Goal: Transaction & Acquisition: Download file/media

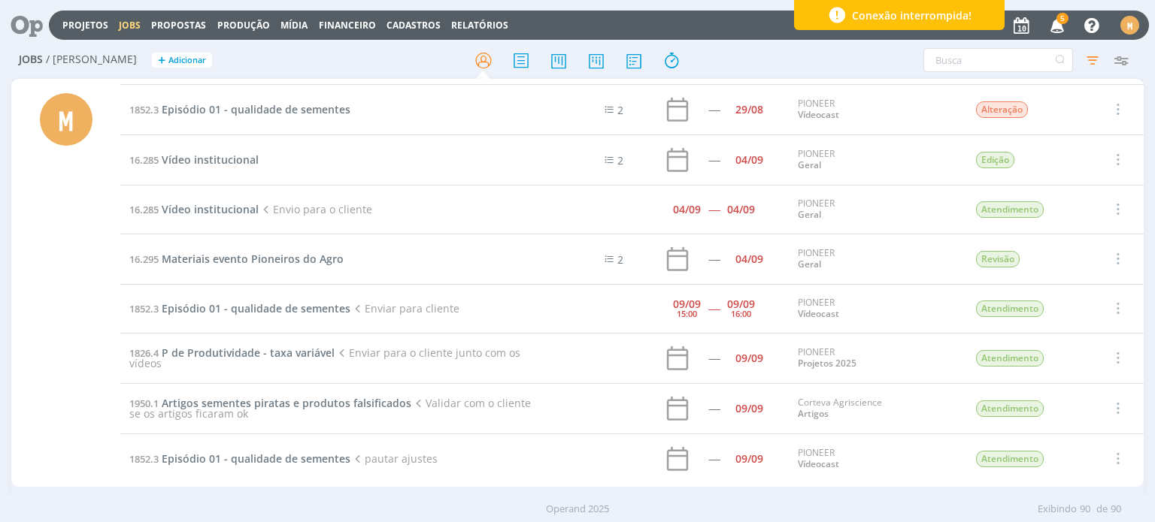
scroll to position [4123, 0]
click at [451, 23] on link "Relatórios" at bounding box center [479, 25] width 57 height 13
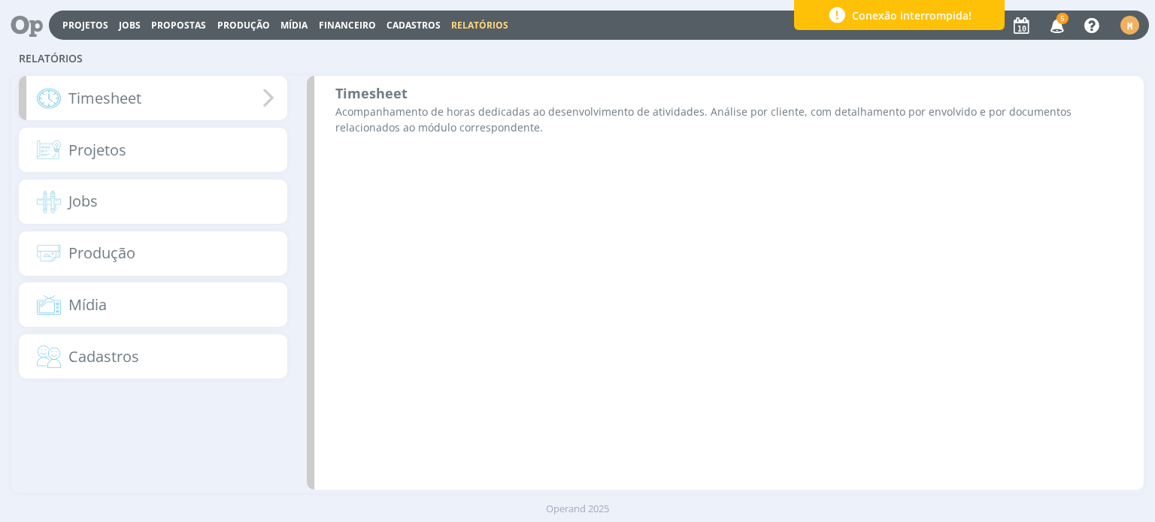
click at [197, 98] on div "Timesheet" at bounding box center [153, 98] width 268 height 44
click at [256, 93] on icon at bounding box center [269, 98] width 32 height 34
click at [366, 92] on b "Timesheet" at bounding box center [371, 93] width 72 height 18
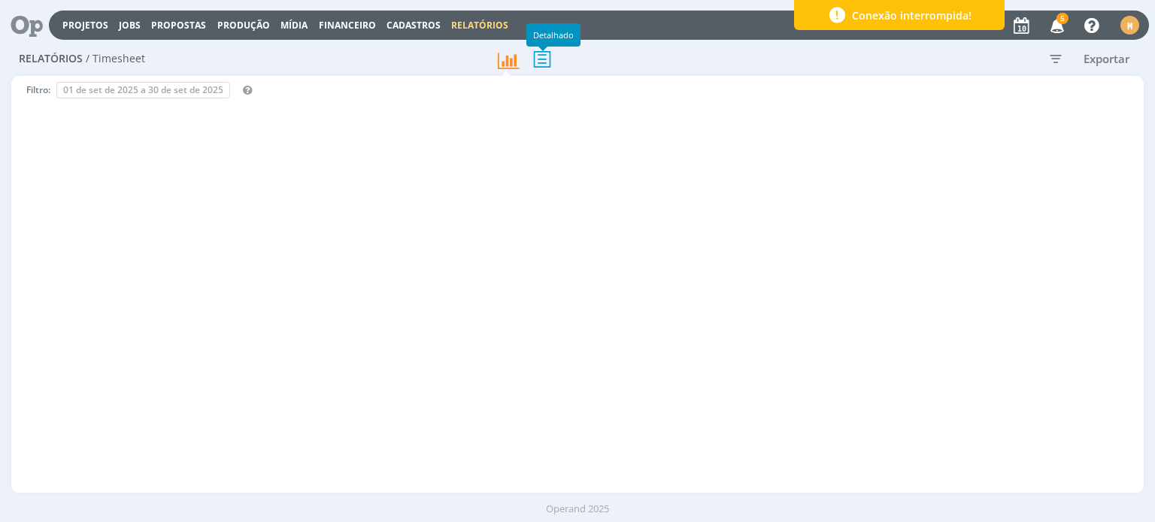
click at [538, 59] on icon at bounding box center [542, 59] width 32 height 31
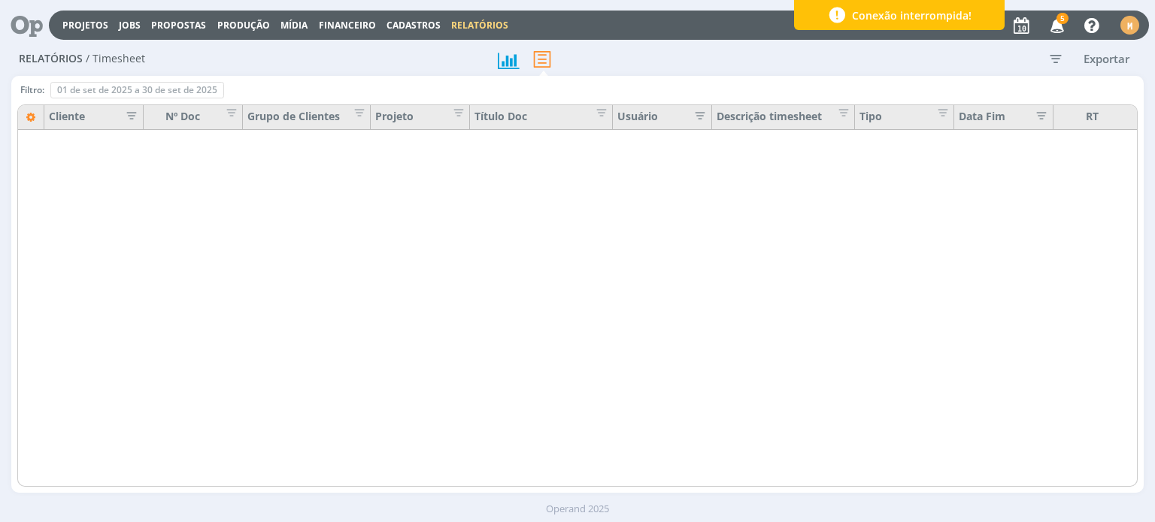
click at [1055, 54] on icon "button" at bounding box center [1055, 58] width 27 height 27
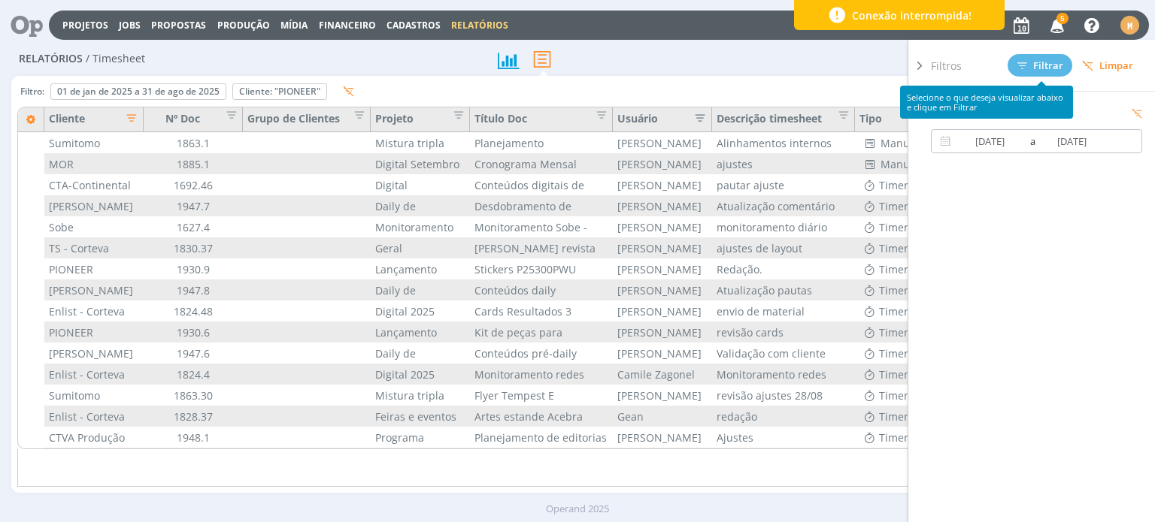
type input "01/01/2025"
type input "31/08/2025"
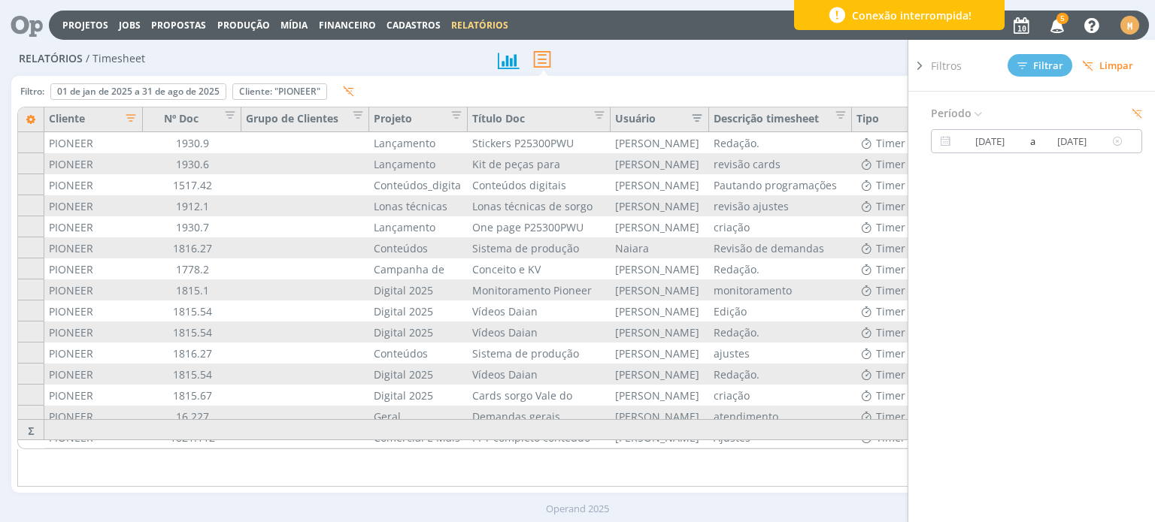
click at [1004, 140] on input "01/01/2025" at bounding box center [990, 141] width 72 height 18
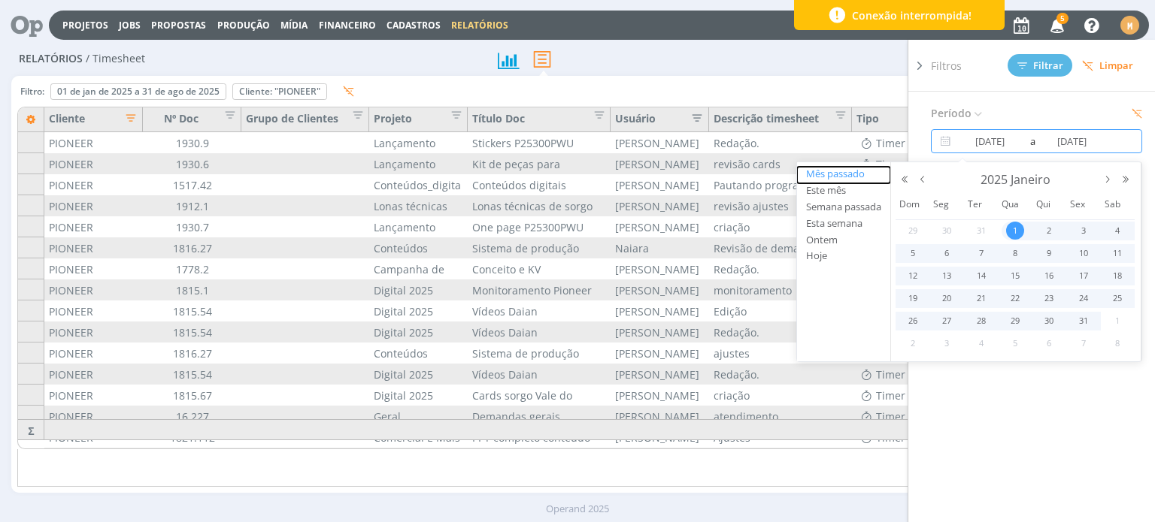
click at [828, 172] on button "Mês passado" at bounding box center [843, 175] width 93 height 17
type input "01/08/2025"
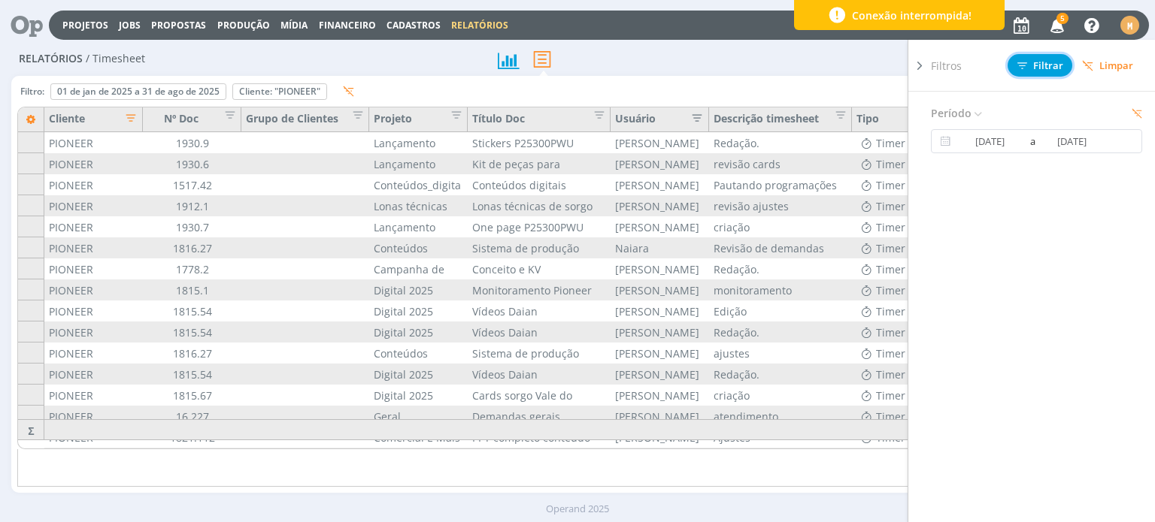
click at [1029, 63] on span "Filtrar" at bounding box center [1040, 66] width 46 height 10
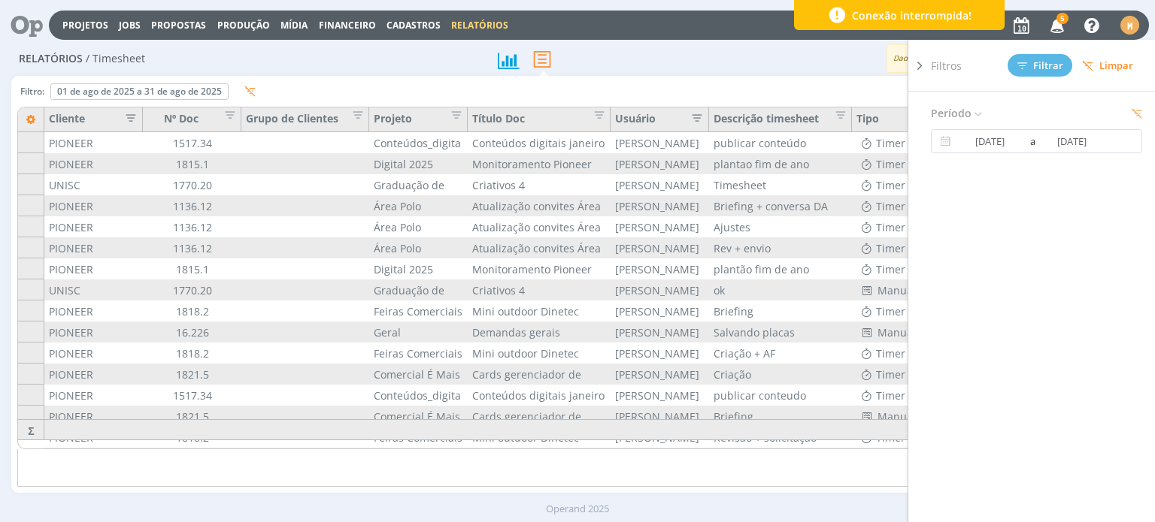
click at [728, 66] on div "Dados gerados em 10/09 às 17:40 Exportar" at bounding box center [906, 58] width 471 height 29
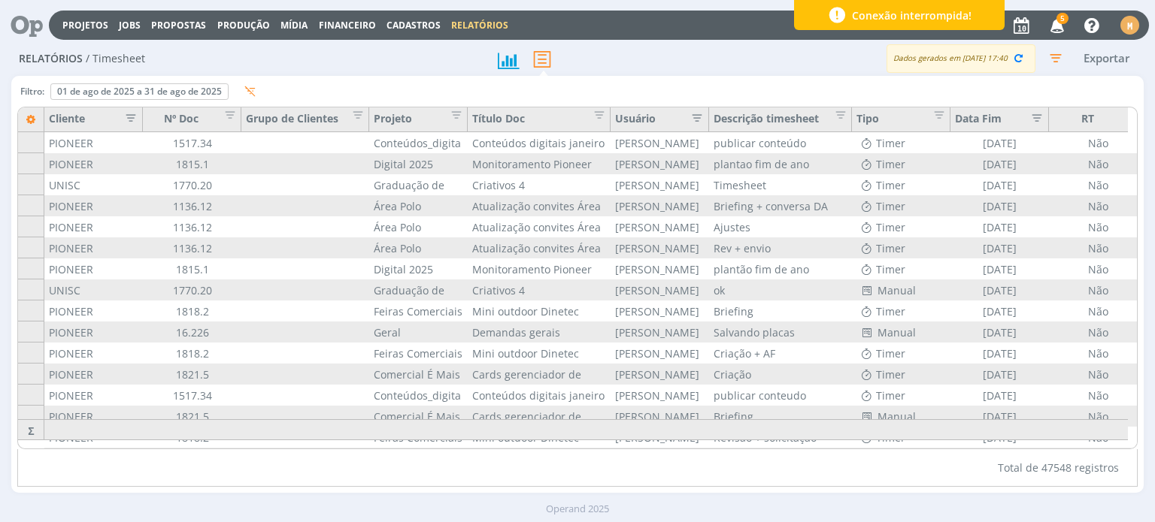
click at [129, 119] on icon "button" at bounding box center [126, 116] width 15 height 15
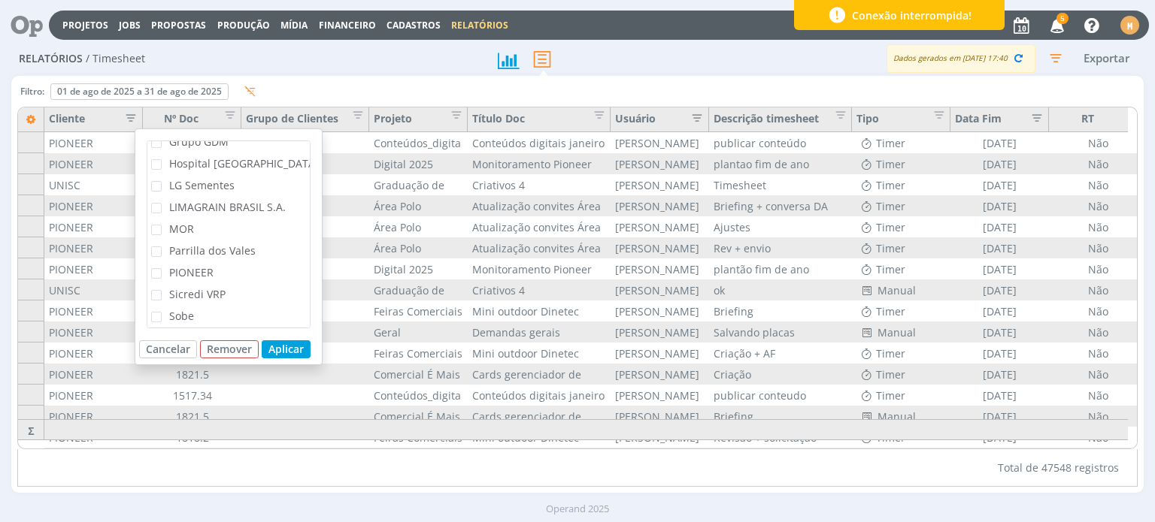
scroll to position [301, 0]
click at [194, 249] on span "PIONEER" at bounding box center [191, 248] width 44 height 14
click at [162, 244] on input "PIONEER" at bounding box center [162, 244] width 0 height 0
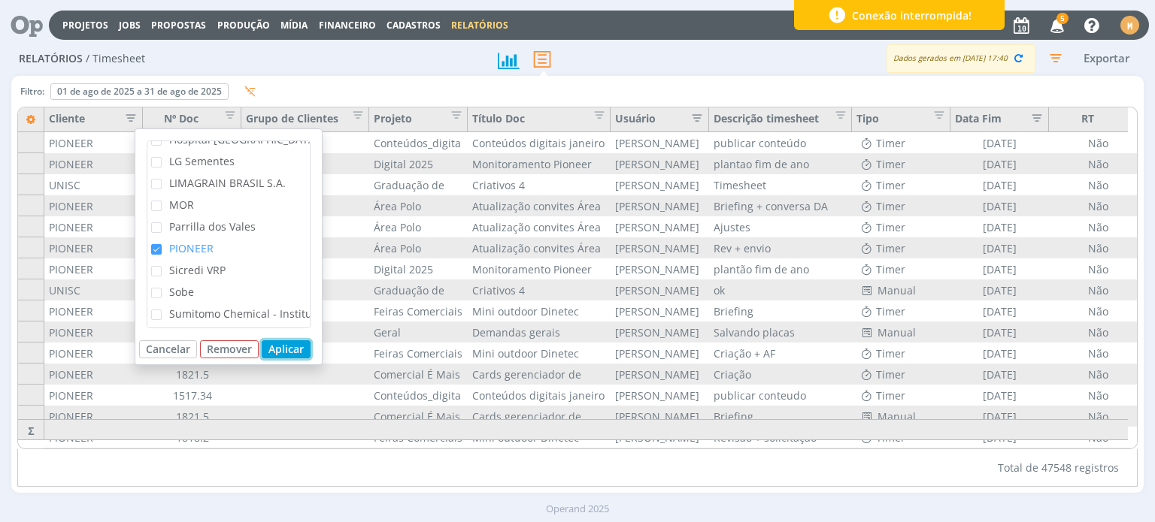
click at [281, 345] on button "Aplicar" at bounding box center [286, 350] width 49 height 18
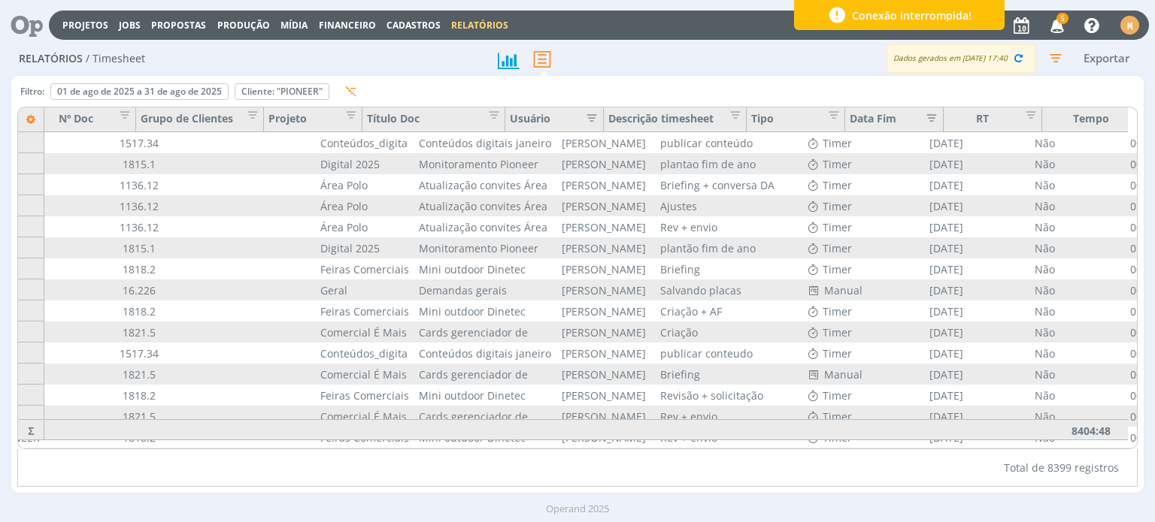
scroll to position [0, 117]
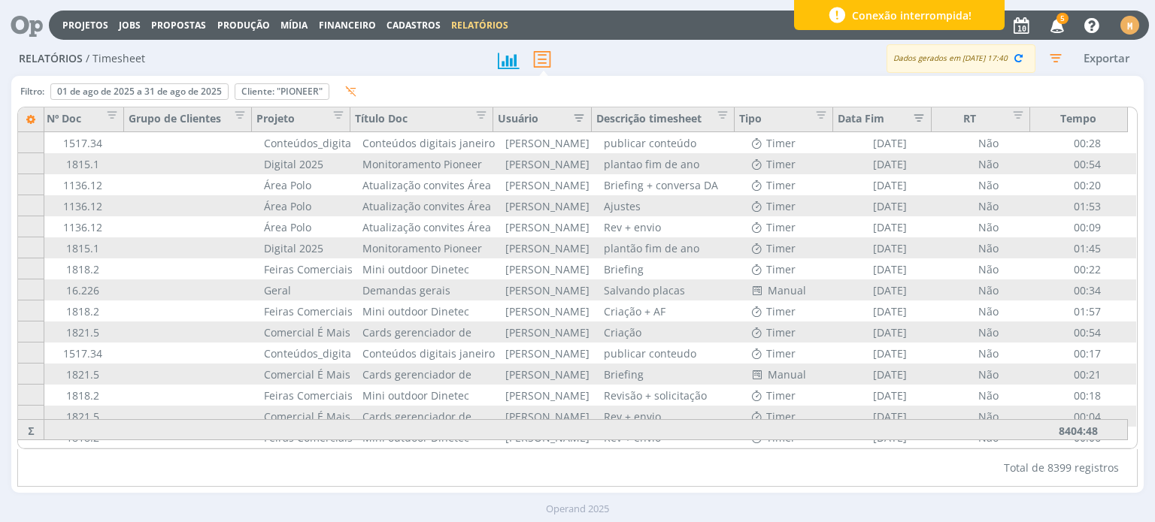
drag, startPoint x: 458, startPoint y: 453, endPoint x: 388, endPoint y: 436, distance: 72.0
click at [388, 436] on div "Filtro: 01 de ago de 2025 a 31 de ago de 2025 Definir padrão Cliente: "PIONEER"…" at bounding box center [576, 284] width 1119 height 405
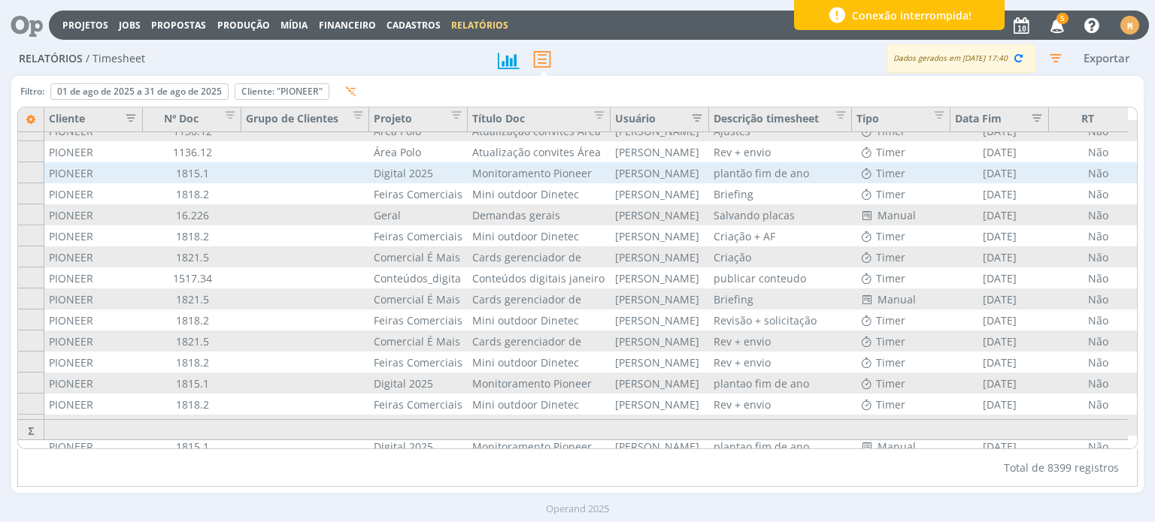
scroll to position [0, 0]
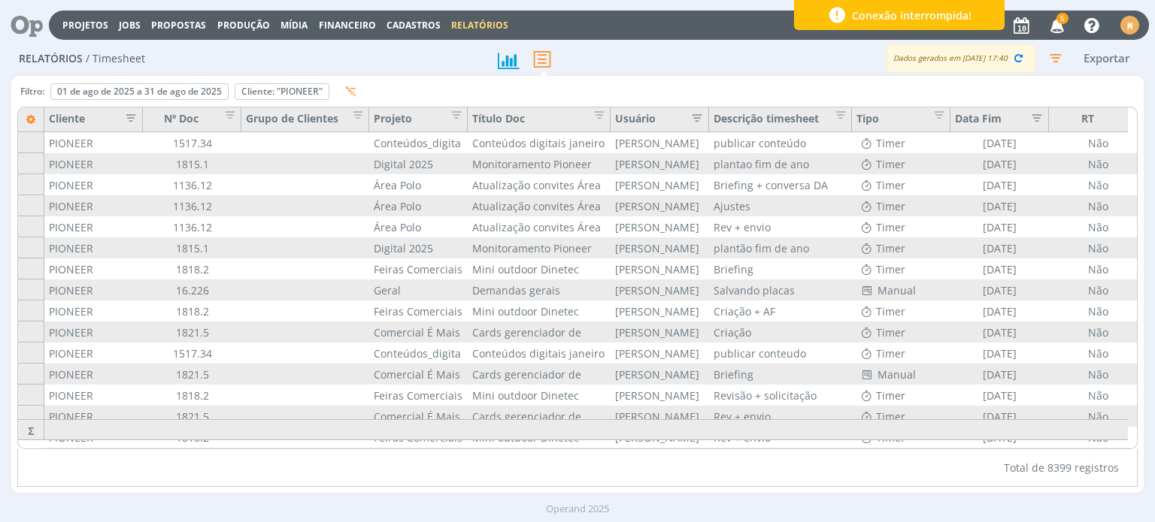
click at [132, 110] on icon "button" at bounding box center [126, 116] width 15 height 15
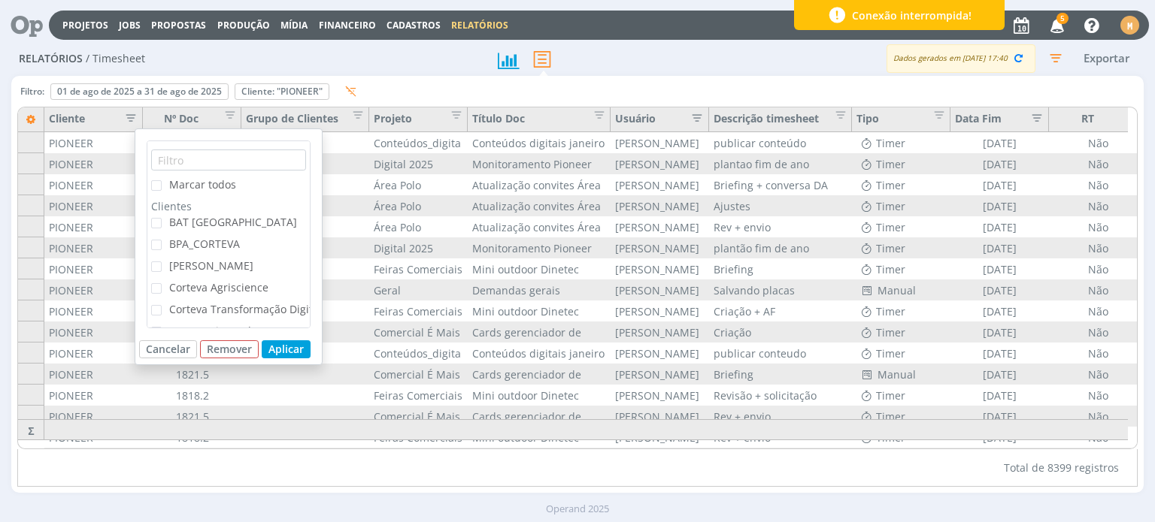
click at [186, 181] on span "Marcar todos" at bounding box center [202, 184] width 67 height 14
click at [162, 180] on input "Marcar todos" at bounding box center [162, 180] width 0 height 0
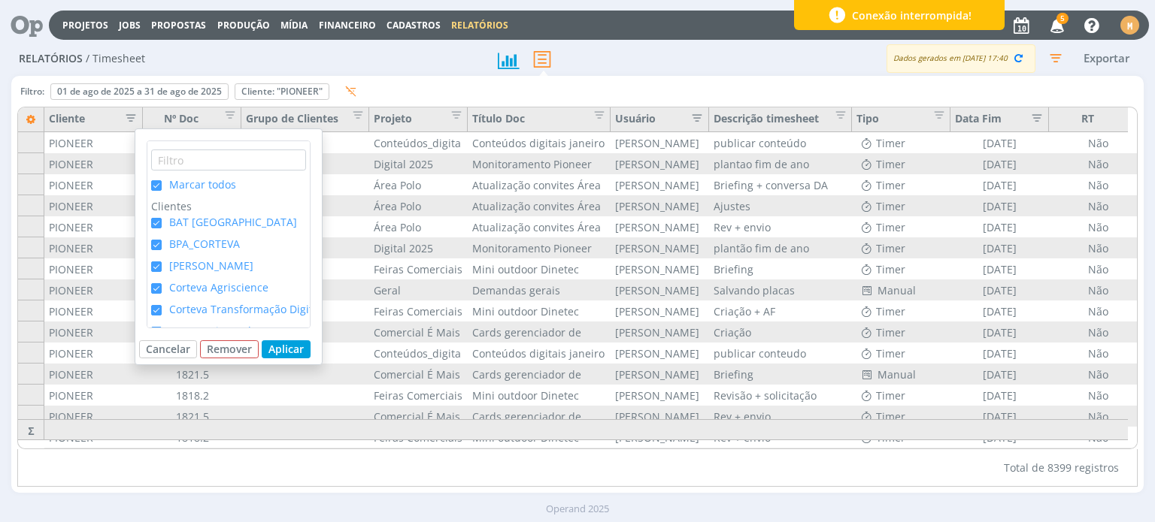
click at [186, 181] on span "Marcar todos" at bounding box center [202, 184] width 67 height 14
click at [162, 180] on input "Marcar todos" at bounding box center [162, 180] width 0 height 0
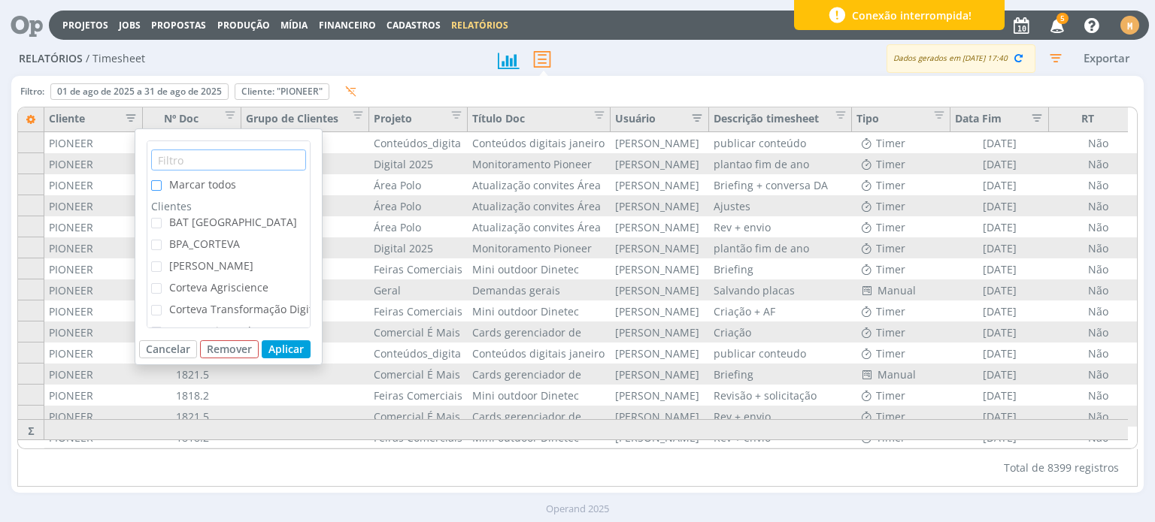
click at [189, 164] on input "text" at bounding box center [228, 160] width 155 height 21
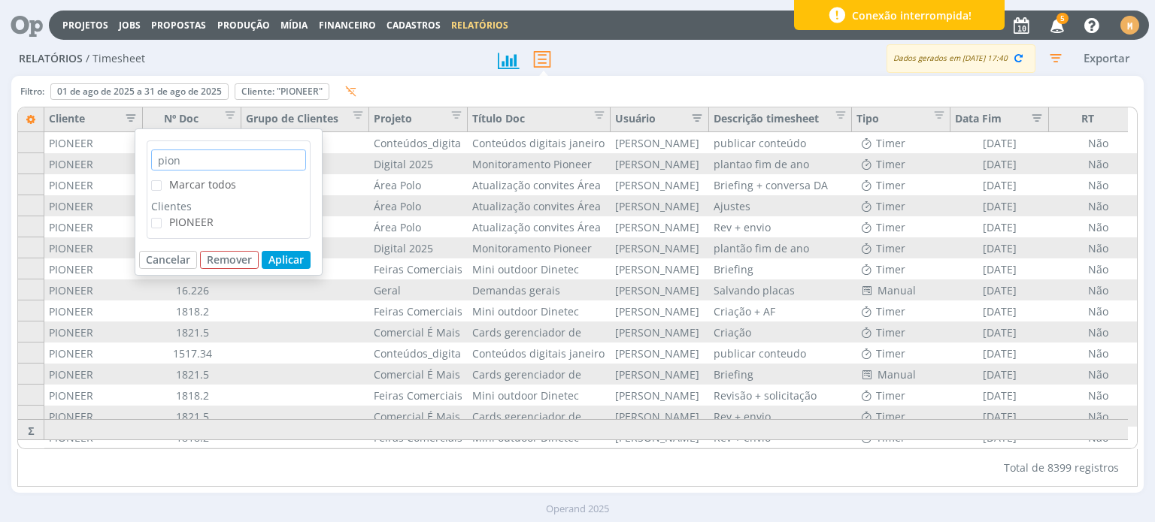
type input "pion"
click at [185, 219] on span "PIONEER" at bounding box center [191, 222] width 44 height 14
click at [162, 218] on input "PIONEER" at bounding box center [162, 218] width 0 height 0
click at [279, 264] on button "Aplicar" at bounding box center [286, 260] width 49 height 18
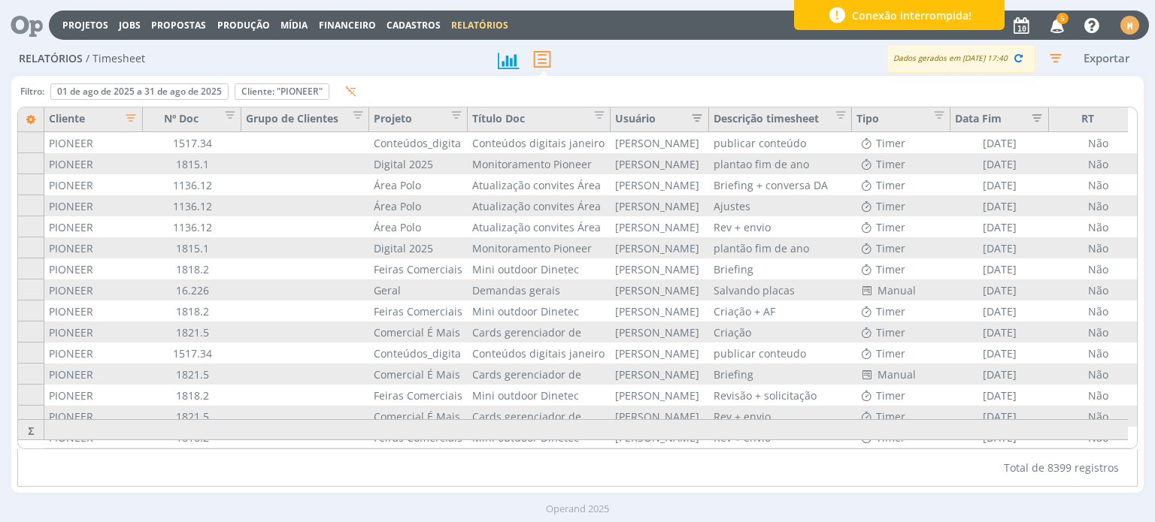
click at [877, 440] on div at bounding box center [901, 429] width 98 height 21
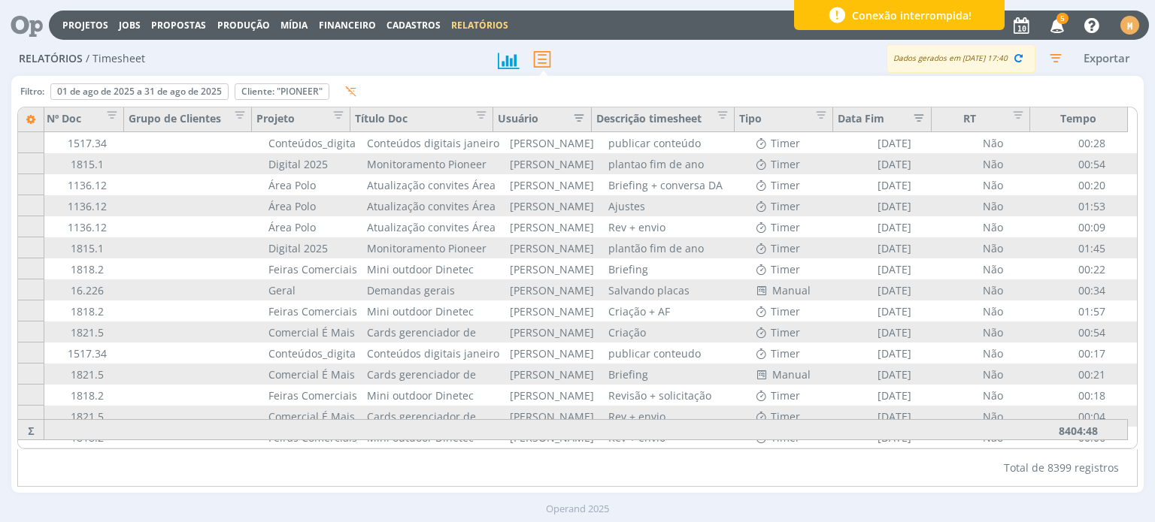
scroll to position [0, 117]
click at [968, 56] on div "Dados gerados em 10/09 às 17:40" at bounding box center [960, 58] width 149 height 29
click at [1019, 63] on icon "button" at bounding box center [1018, 58] width 14 height 14
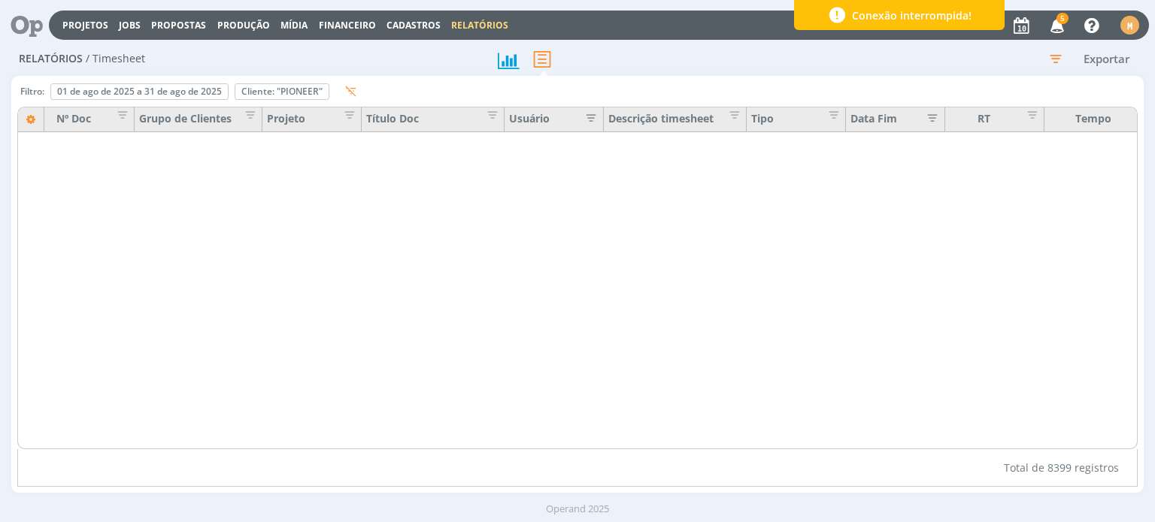
scroll to position [0, 108]
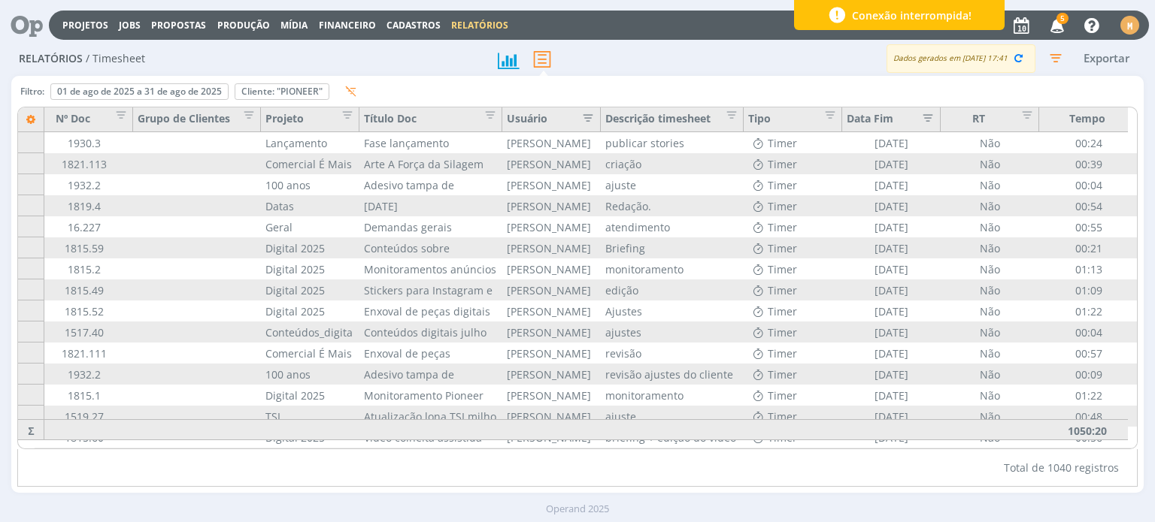
click at [586, 119] on icon "button" at bounding box center [584, 116] width 15 height 15
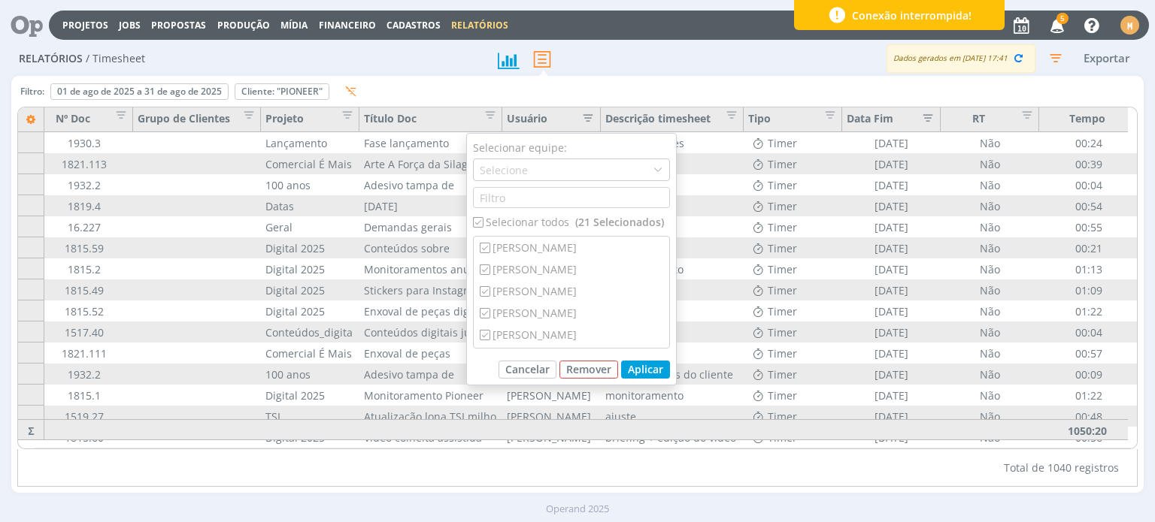
click at [531, 225] on div "Selecionar todos (21 Selecionados)" at bounding box center [571, 222] width 197 height 16
checkbox input "false"
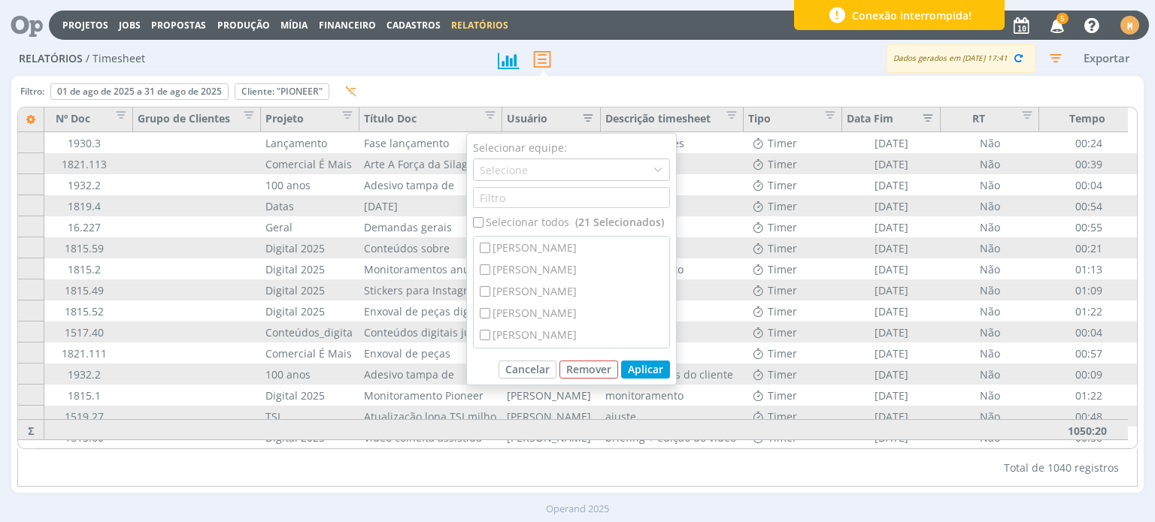
checkbox input "false"
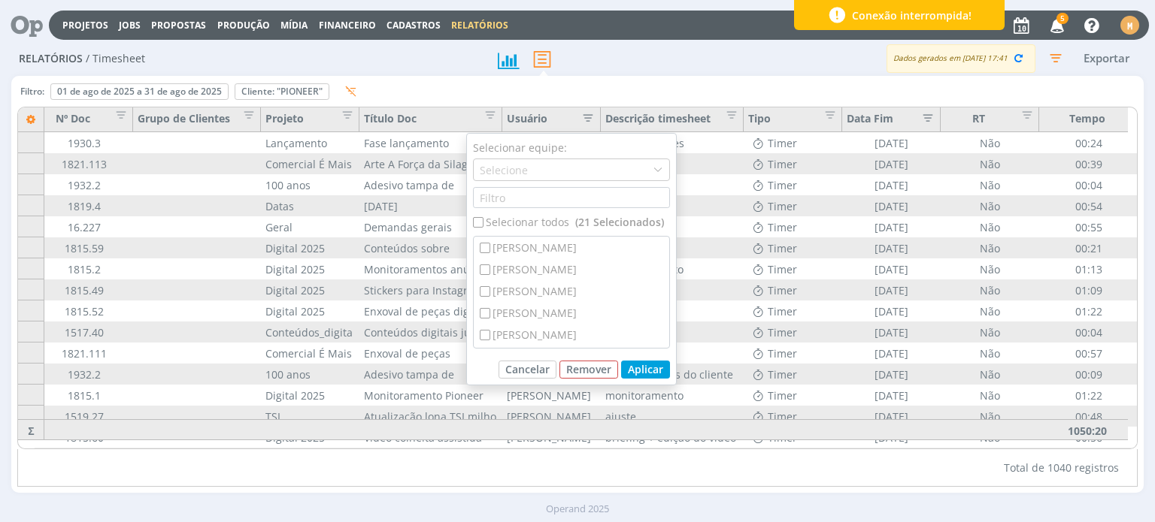
checkbox input "false"
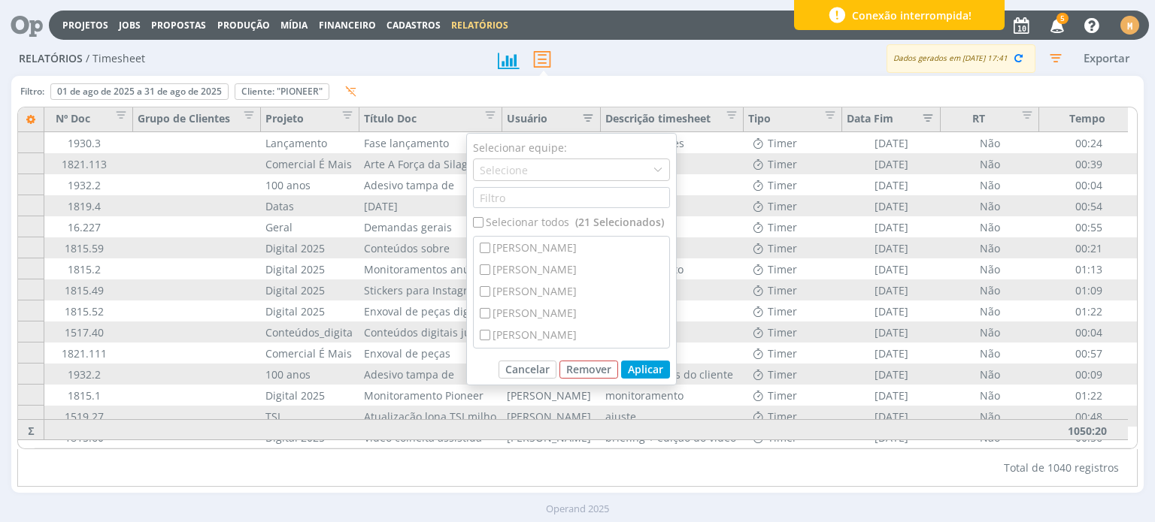
checkbox input "false"
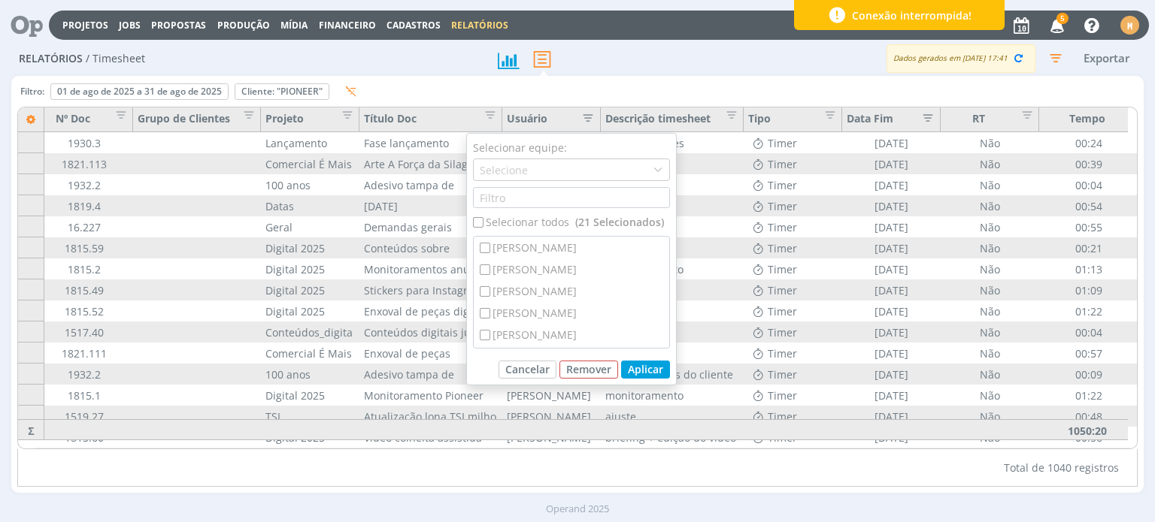
checkbox input "false"
click at [541, 277] on div "[PERSON_NAME]" at bounding box center [571, 270] width 195 height 22
checkbox input "true"
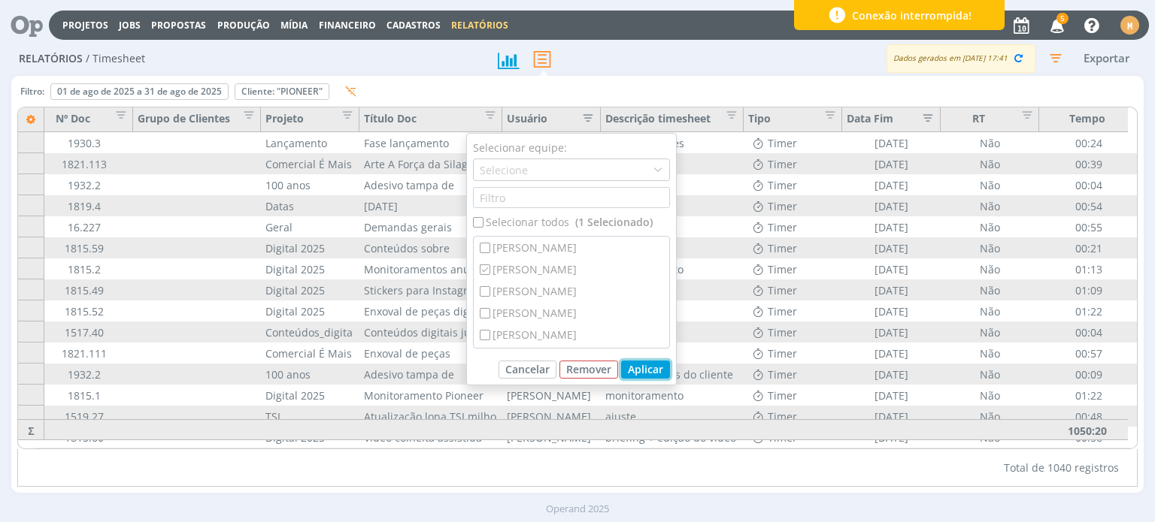
click at [635, 369] on button "Aplicar" at bounding box center [645, 370] width 49 height 18
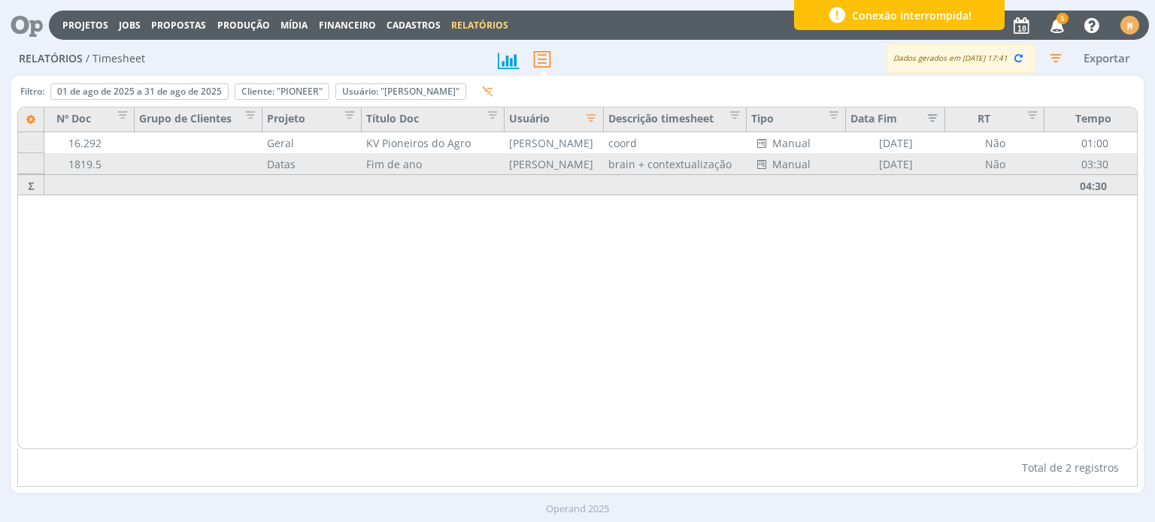
scroll to position [0, 115]
click at [1017, 56] on icon "button" at bounding box center [1018, 58] width 14 height 14
click at [583, 114] on icon "button" at bounding box center [580, 116] width 15 height 15
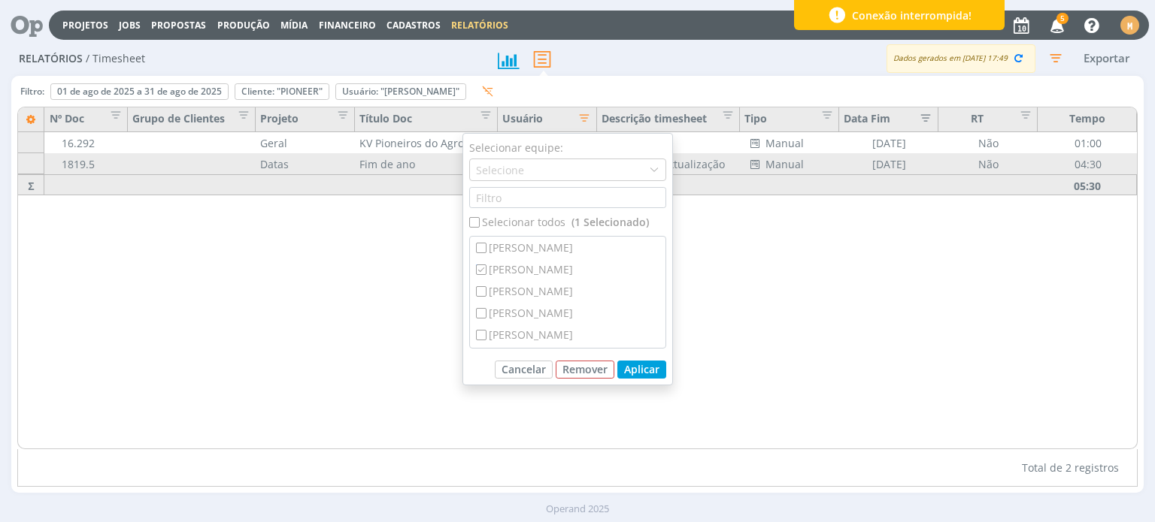
click at [547, 216] on div "Selecionar todos (1 Selecionado)" at bounding box center [567, 222] width 197 height 16
checkbox input "true"
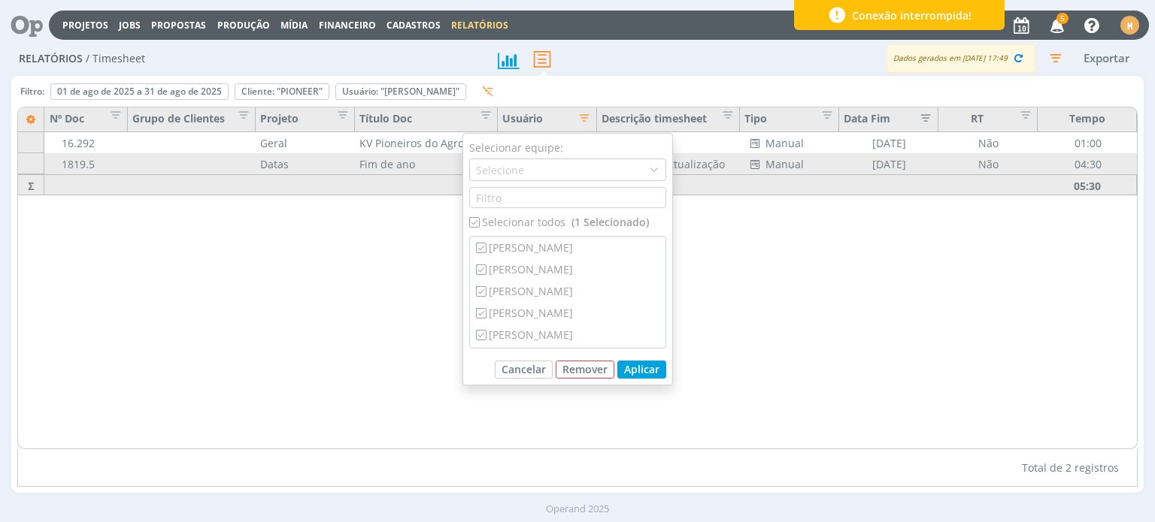
checkbox input "true"
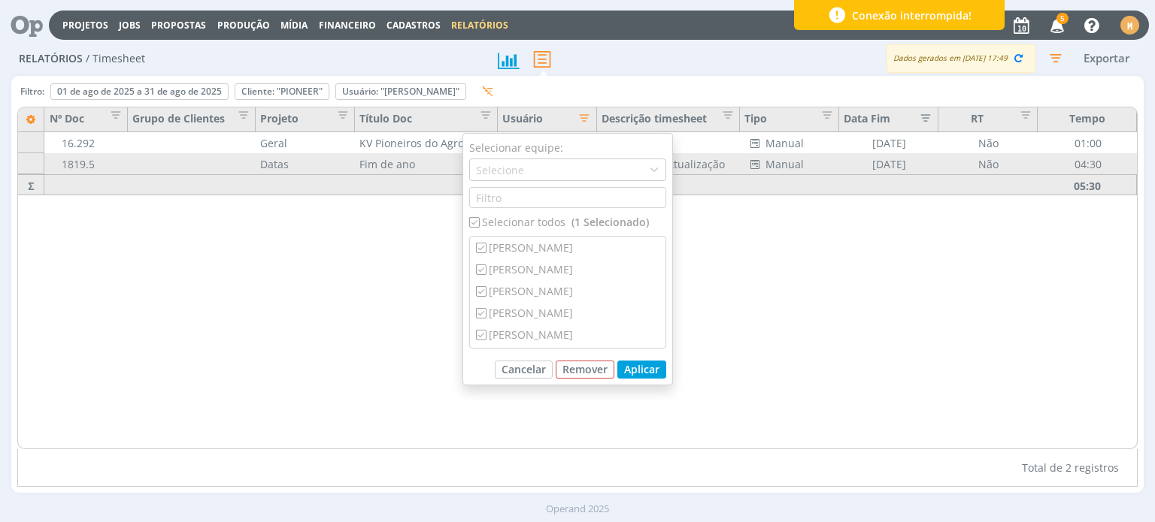
checkbox input "true"
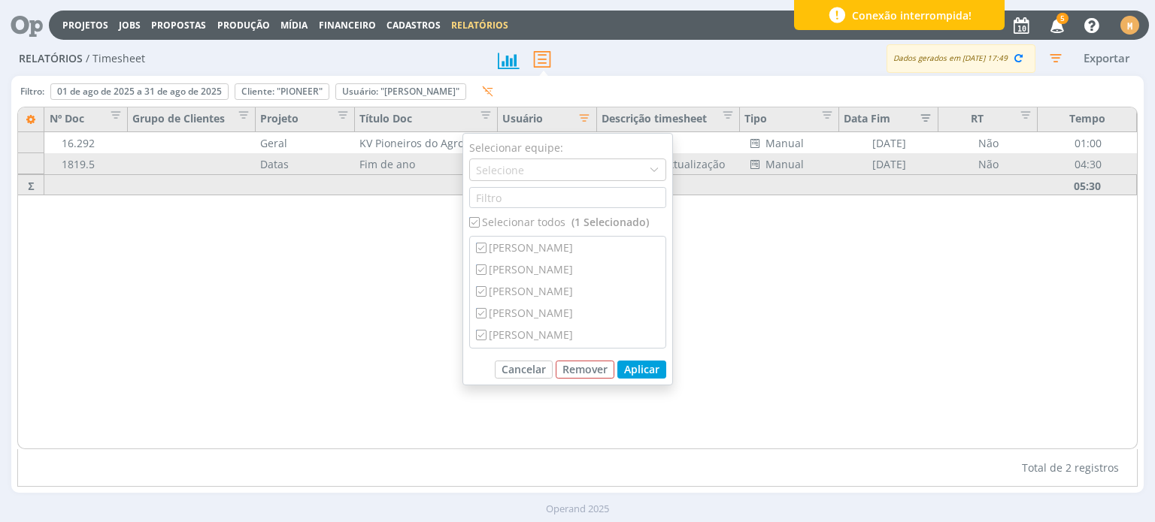
checkbox input "true"
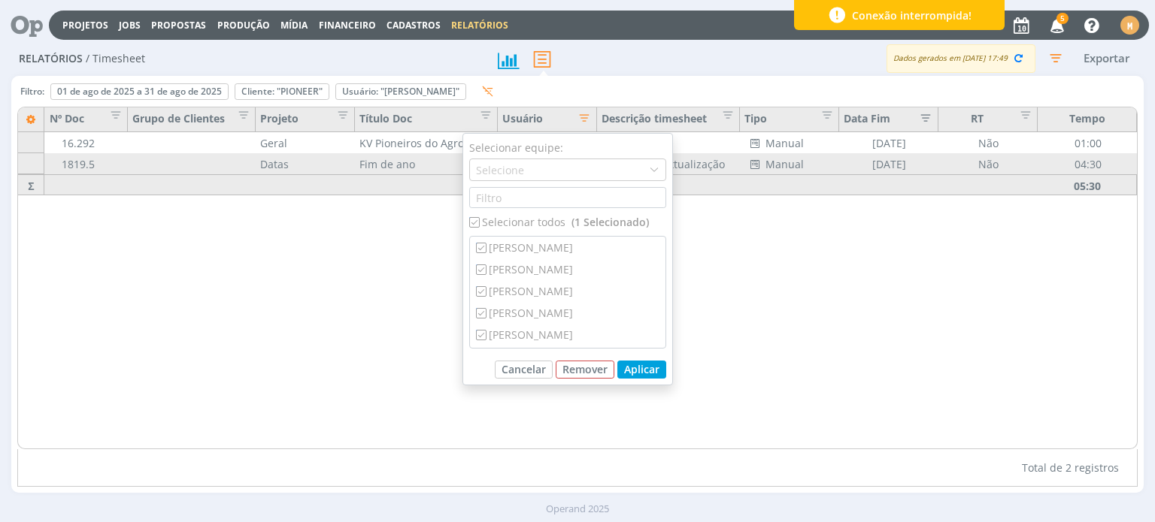
checkbox input "true"
click at [647, 366] on button "Aplicar" at bounding box center [641, 370] width 49 height 18
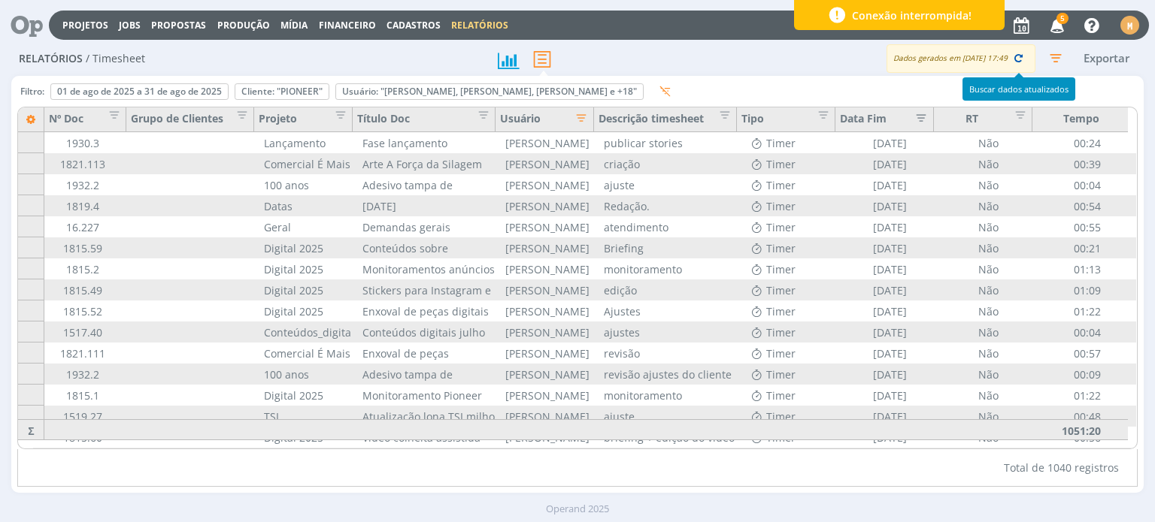
click at [1015, 62] on icon "button" at bounding box center [1018, 58] width 14 height 14
click at [1090, 67] on button "Exportar" at bounding box center [1106, 58] width 59 height 19
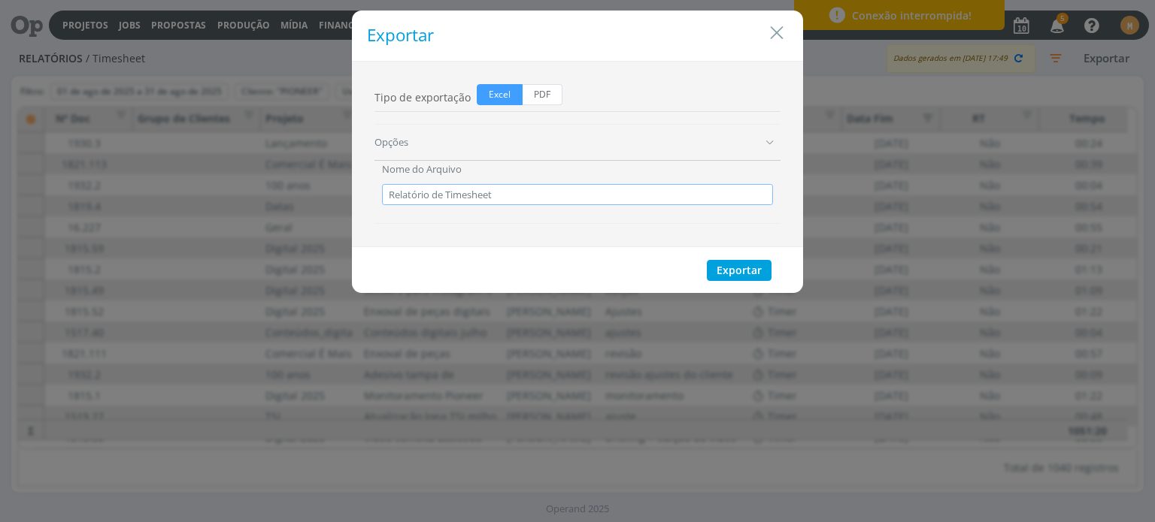
drag, startPoint x: 496, startPoint y: 198, endPoint x: 292, endPoint y: 188, distance: 204.0
click at [292, 188] on div "Exportar Tipo de exportação Excel PDF Opções Nome do Arquivo Relatório de Times…" at bounding box center [577, 261] width 1155 height 522
paste input "horas Pioneer - agosto de 2025"
type input "Relatório de horas Pioneer - agosto de 2025"
click at [552, 96] on span "PDF" at bounding box center [542, 94] width 40 height 21
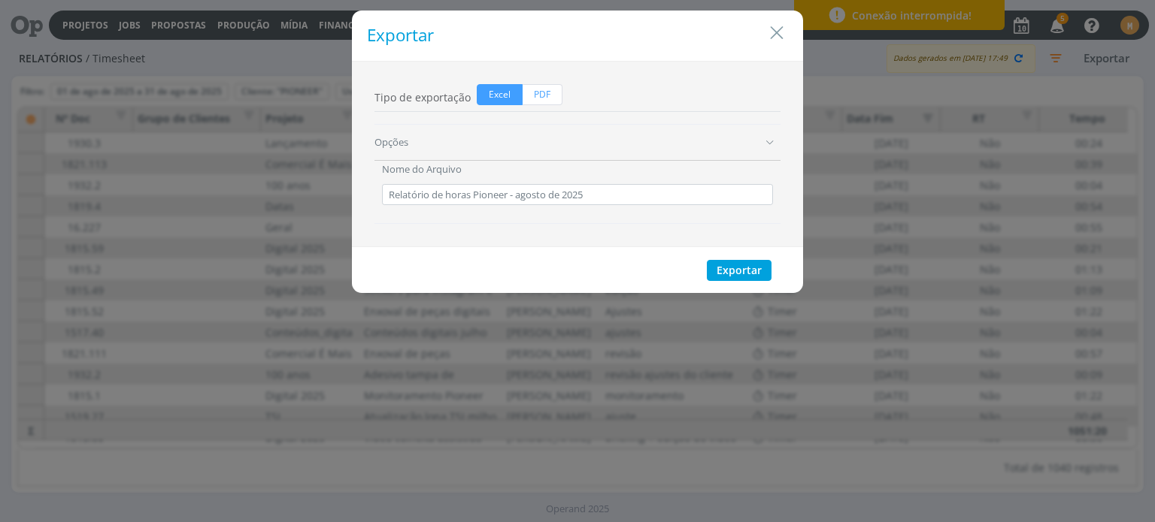
click at [532, 94] on input "PDF" at bounding box center [527, 89] width 10 height 10
radio input "true"
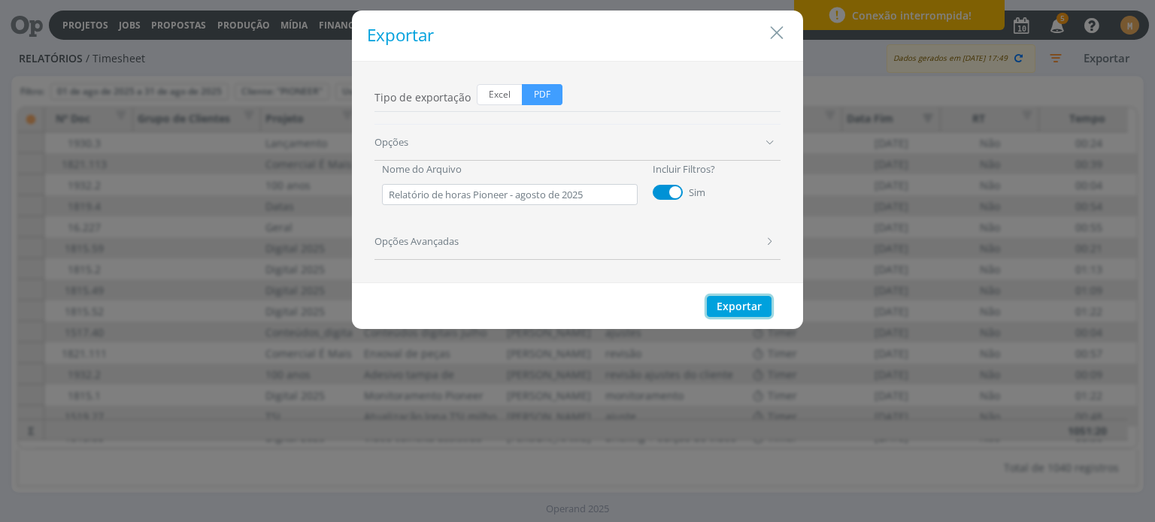
click at [725, 309] on button "Exportar" at bounding box center [739, 306] width 65 height 21
click at [781, 31] on icon "Close" at bounding box center [776, 33] width 23 height 23
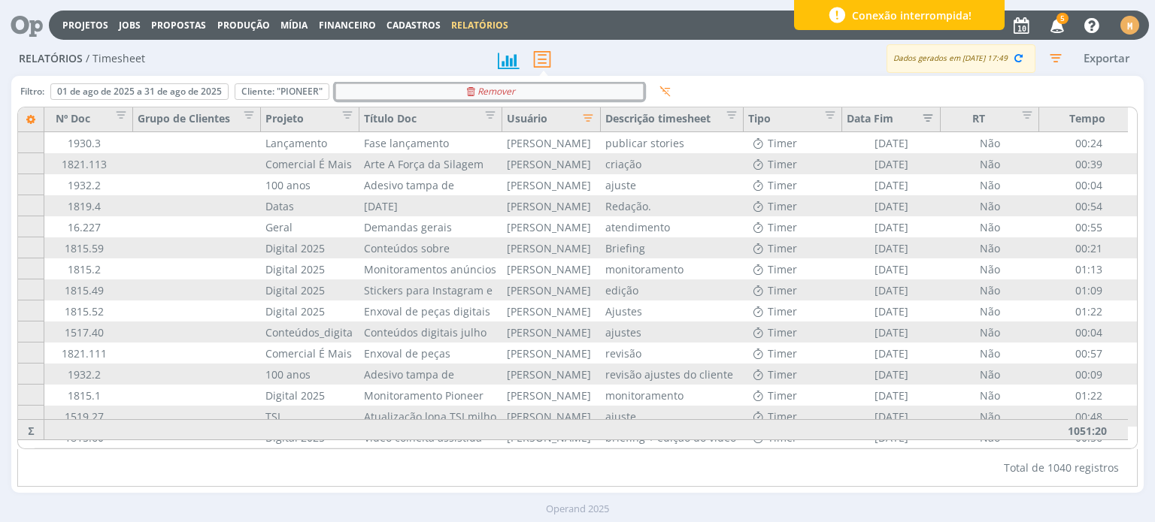
click at [597, 89] on div "Remover" at bounding box center [489, 91] width 307 height 15
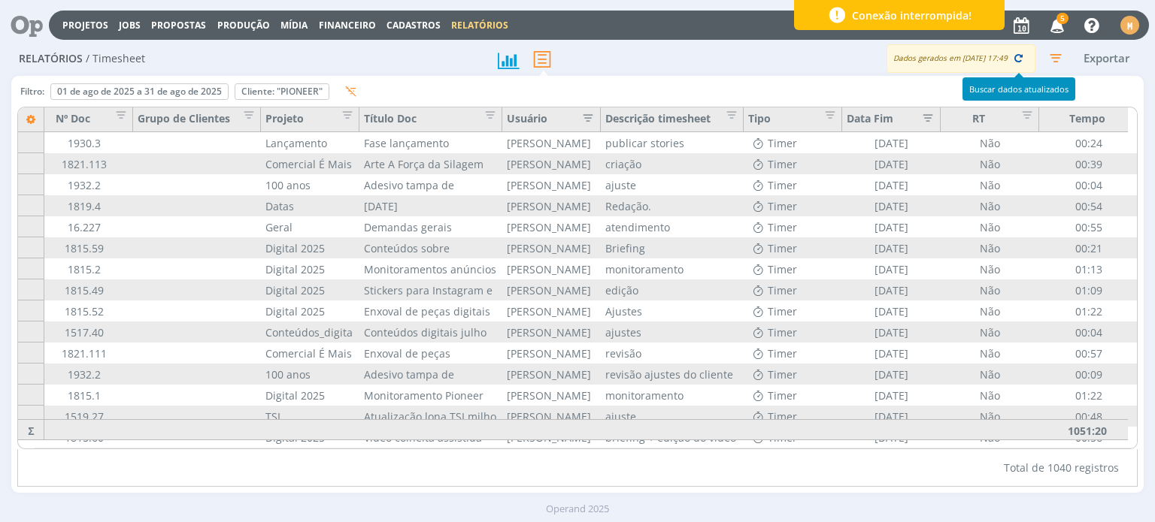
click at [1016, 50] on button "button" at bounding box center [1017, 58] width 21 height 21
click at [1091, 59] on button "Exportar" at bounding box center [1106, 58] width 59 height 19
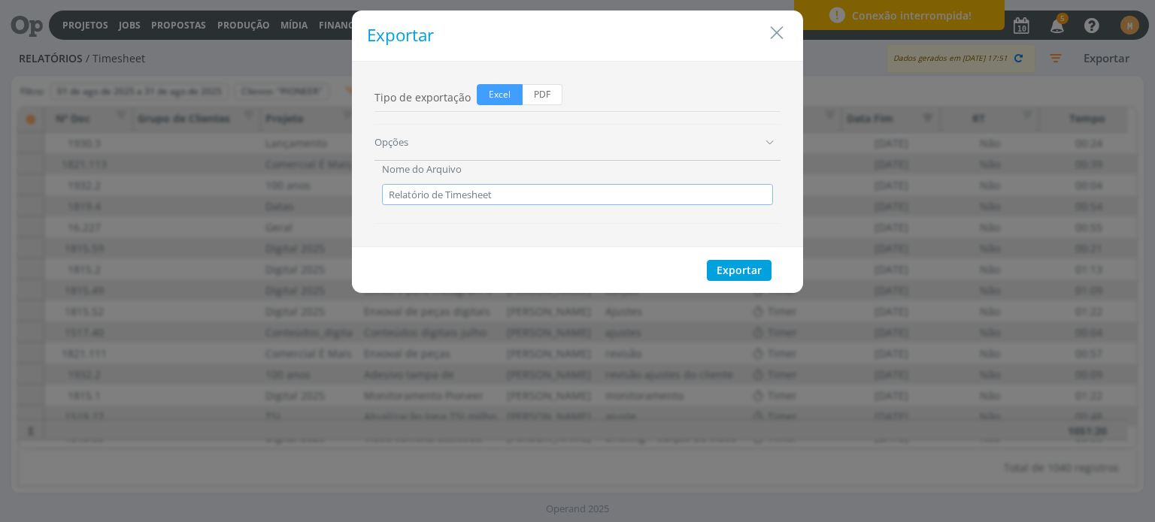
click at [593, 189] on input "Relatório de Timesheet" at bounding box center [577, 194] width 391 height 21
drag, startPoint x: 526, startPoint y: 189, endPoint x: 343, endPoint y: 171, distance: 184.3
click at [343, 171] on div "Exportar Tipo de exportação Excel PDF Opções Nome do Arquivo Relatório de Times…" at bounding box center [577, 261] width 1155 height 522
paste input "horas Pioneer - agosto de 2025"
type input "Relatório de horas Pioneer - agosto de 2025"
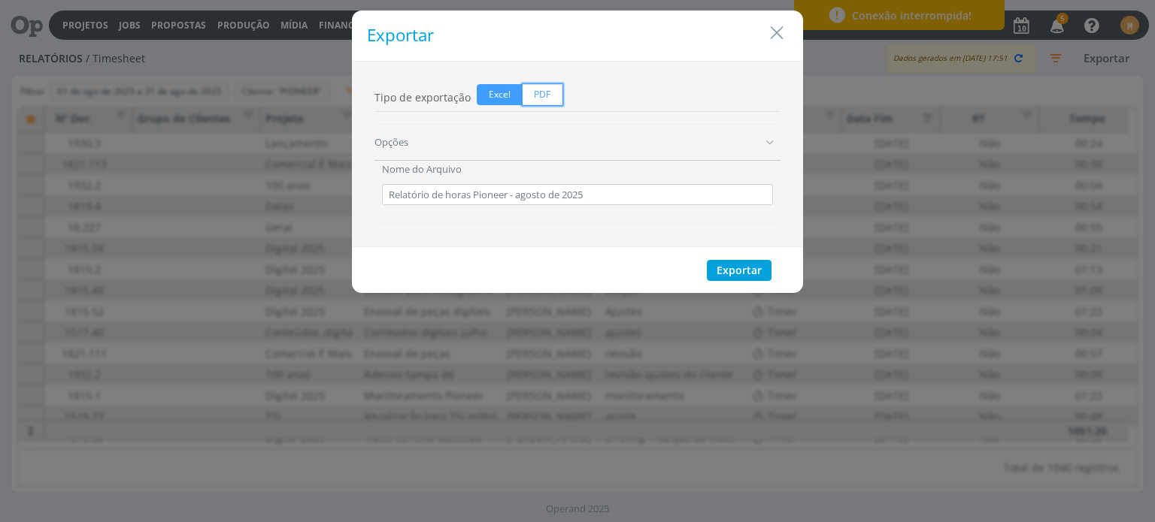
click at [541, 101] on span "PDF" at bounding box center [542, 94] width 40 height 21
click at [532, 94] on input "PDF" at bounding box center [527, 89] width 10 height 10
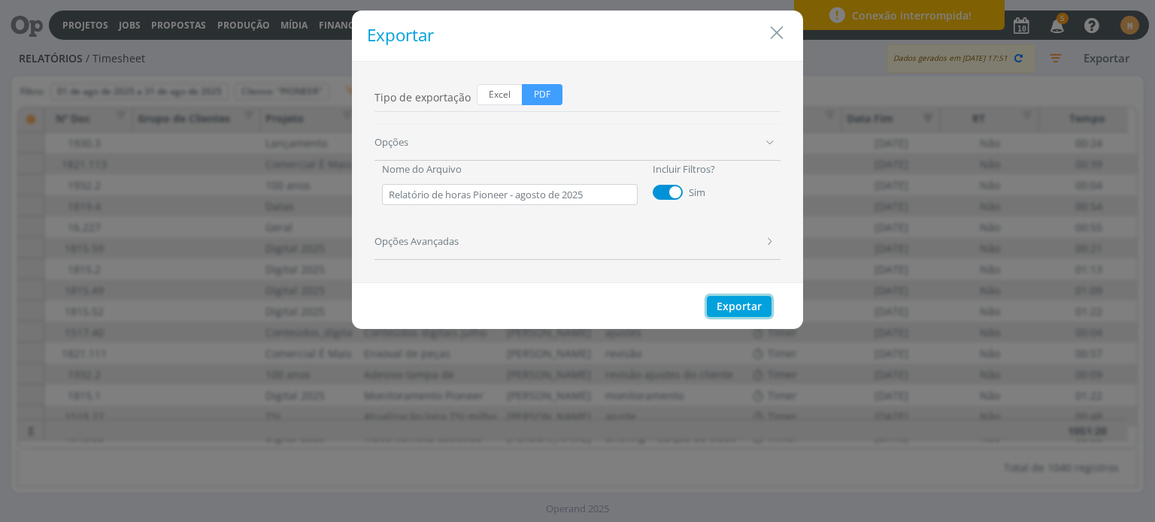
click at [731, 306] on button "Exportar" at bounding box center [739, 306] width 65 height 21
click at [777, 26] on icon "Close" at bounding box center [776, 33] width 23 height 23
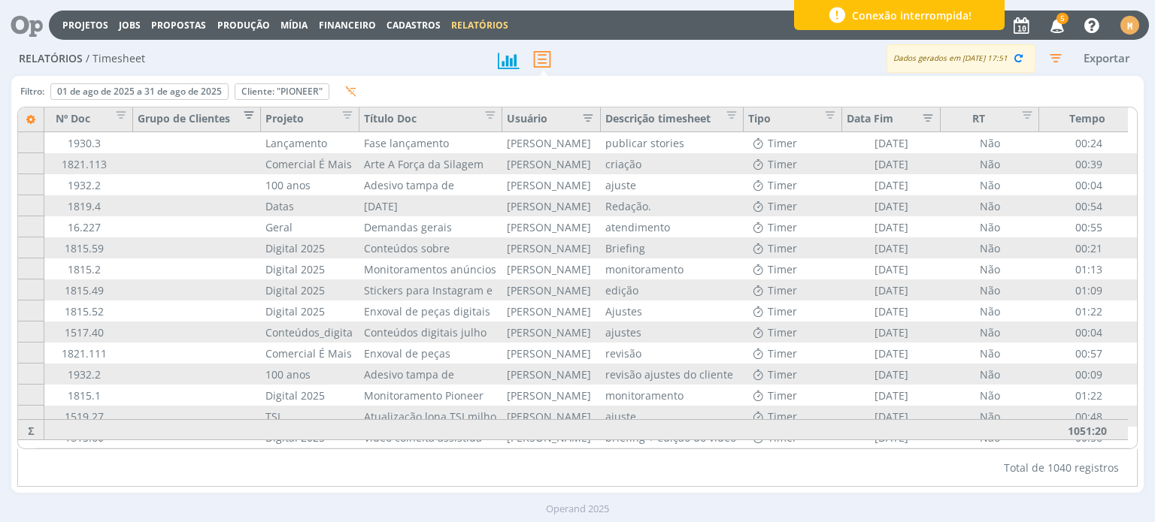
click at [247, 108] on span "Editar filtro para Coluna Grupo de Clientes" at bounding box center [245, 112] width 15 height 15
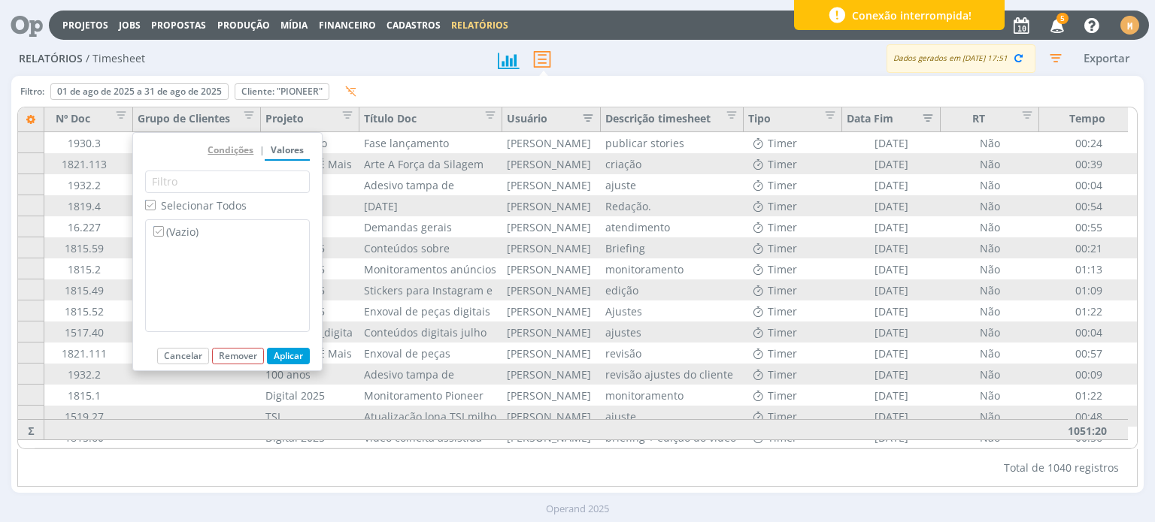
click at [238, 151] on div "↑ Crescente ↓ Decrescente Condições | Valores Selecionar Todos (Vazio) Aplicar …" at bounding box center [227, 251] width 190 height 239
click at [244, 111] on span "Editar filtro para Coluna Grupo de Clientes" at bounding box center [245, 112] width 15 height 15
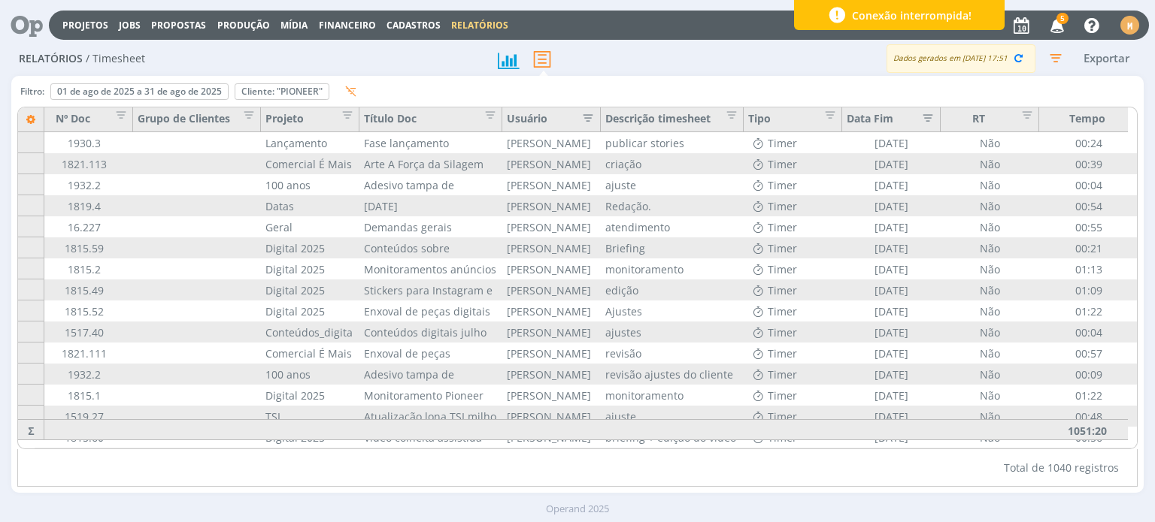
click at [30, 115] on icon at bounding box center [30, 120] width 26 height 26
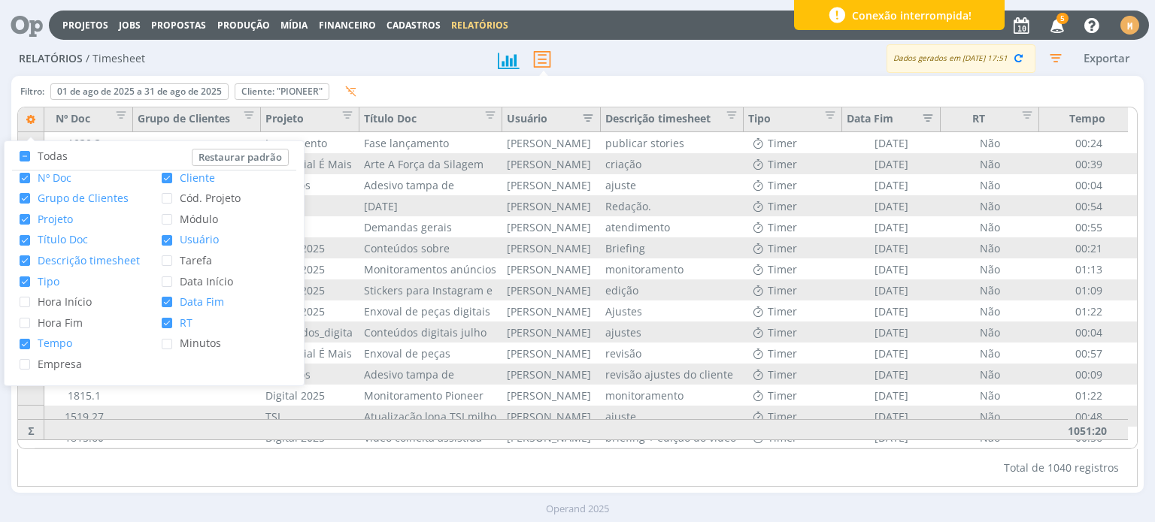
click at [80, 200] on span "Grupo de Clientes" at bounding box center [79, 198] width 98 height 14
click at [30, 193] on input "Grupo de Clientes" at bounding box center [30, 193] width 0 height 0
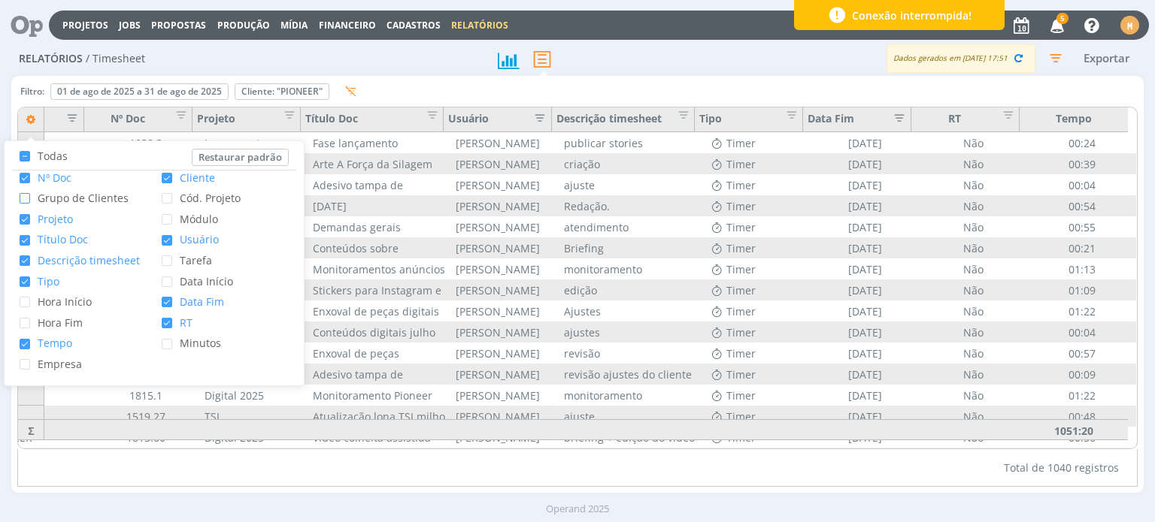
click at [607, 63] on div at bounding box center [577, 59] width 189 height 34
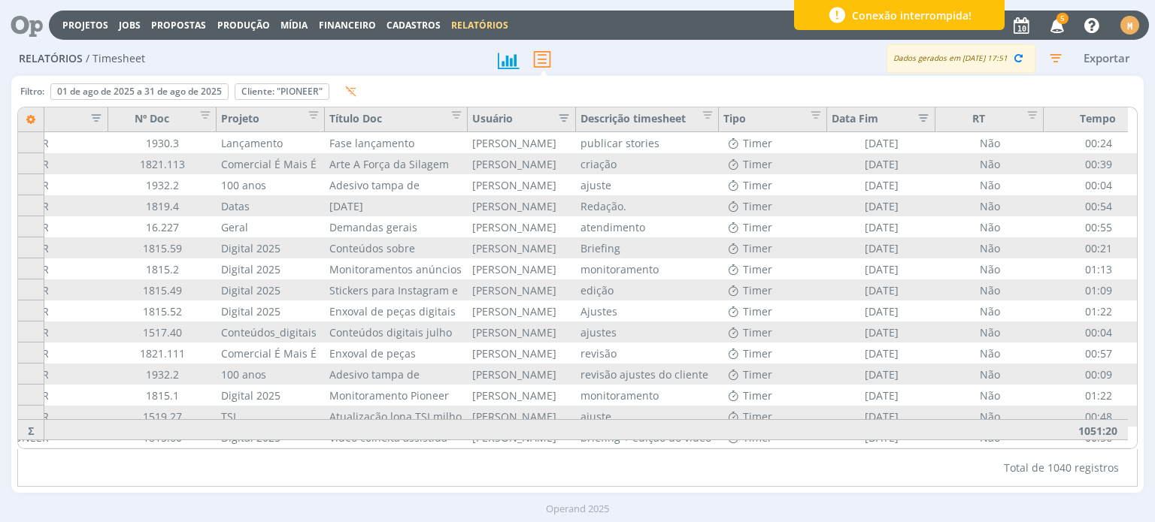
scroll to position [0, 0]
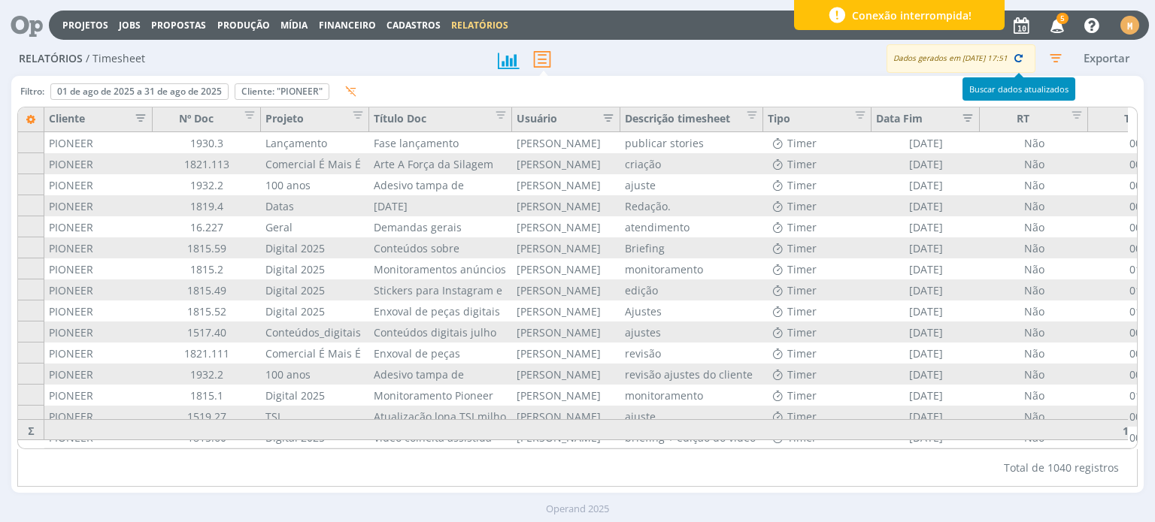
click at [1010, 58] on button "button" at bounding box center [1017, 58] width 21 height 21
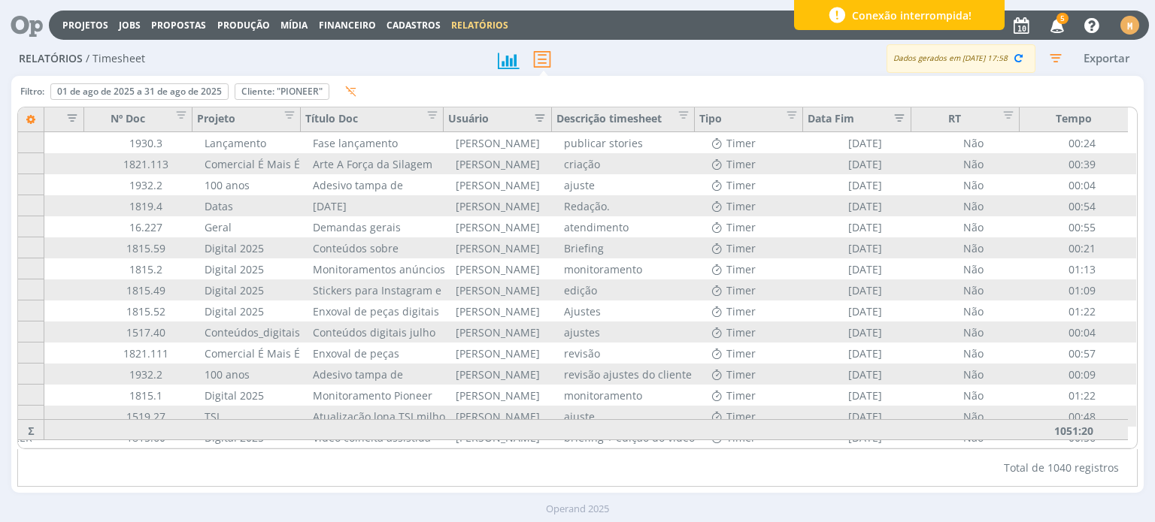
click at [1098, 62] on button "Exportar" at bounding box center [1106, 58] width 59 height 19
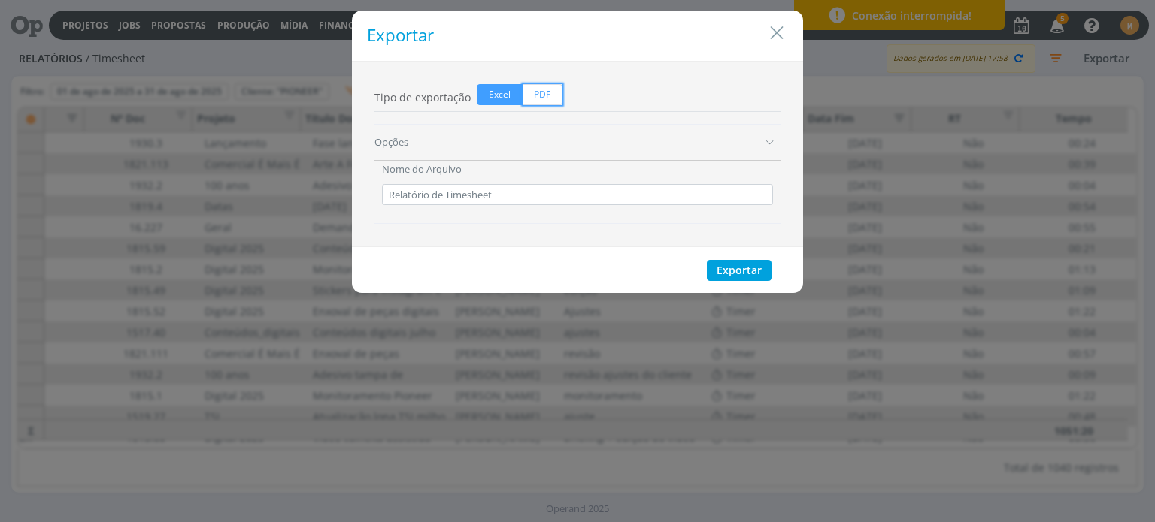
click at [541, 90] on span "PDF" at bounding box center [542, 94] width 40 height 21
click at [532, 90] on input "PDF" at bounding box center [527, 89] width 10 height 10
radio input "true"
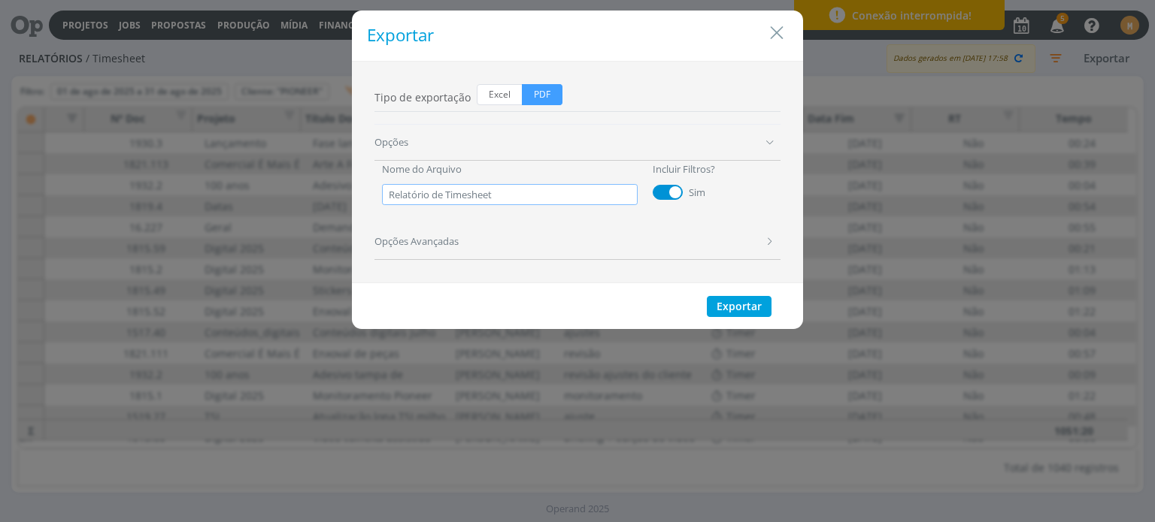
drag, startPoint x: 520, startPoint y: 196, endPoint x: 377, endPoint y: 201, distance: 142.9
click at [377, 201] on div "Nome do Arquivo Relatório de Timesheet" at bounding box center [509, 183] width 271 height 44
paste input "horas Pioneer - agosto de 2025"
type input "Relatório de horas Pioneer - agosto de 2025"
click at [750, 303] on button "Exportar" at bounding box center [739, 306] width 65 height 21
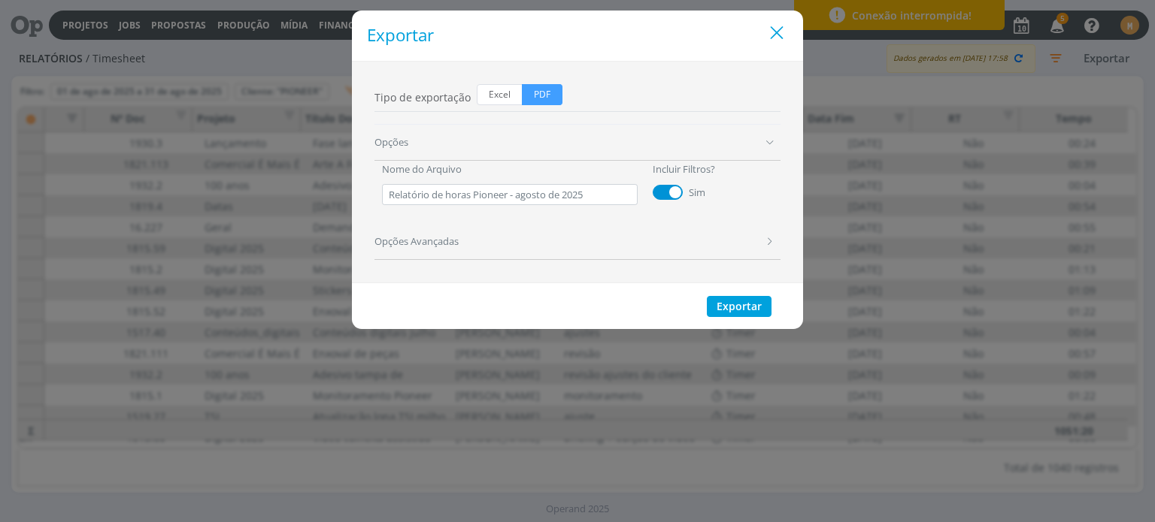
click at [774, 32] on icon "Close" at bounding box center [776, 33] width 23 height 23
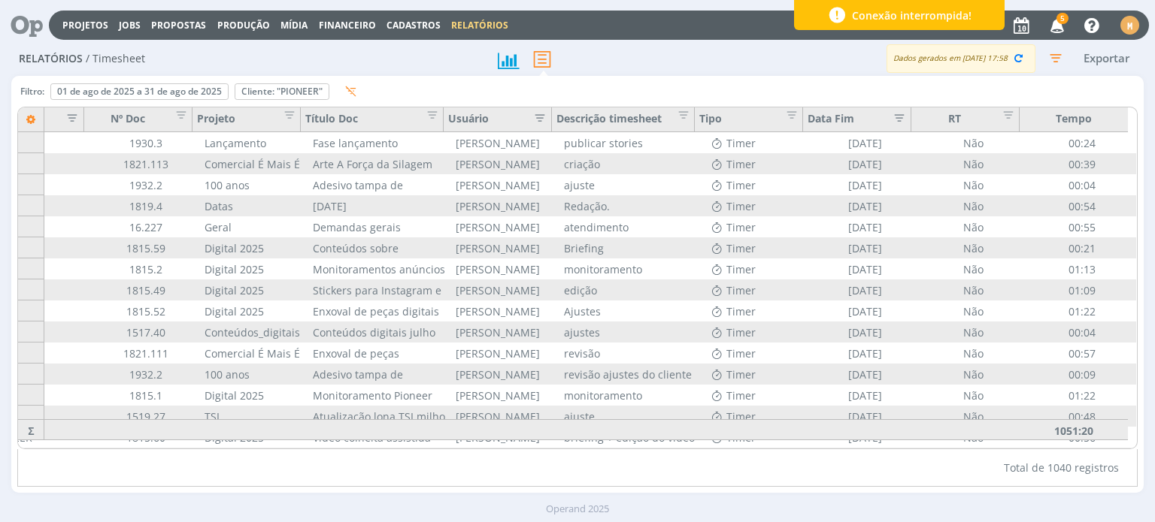
click at [1079, 127] on div "Tempo" at bounding box center [1073, 120] width 109 height 25
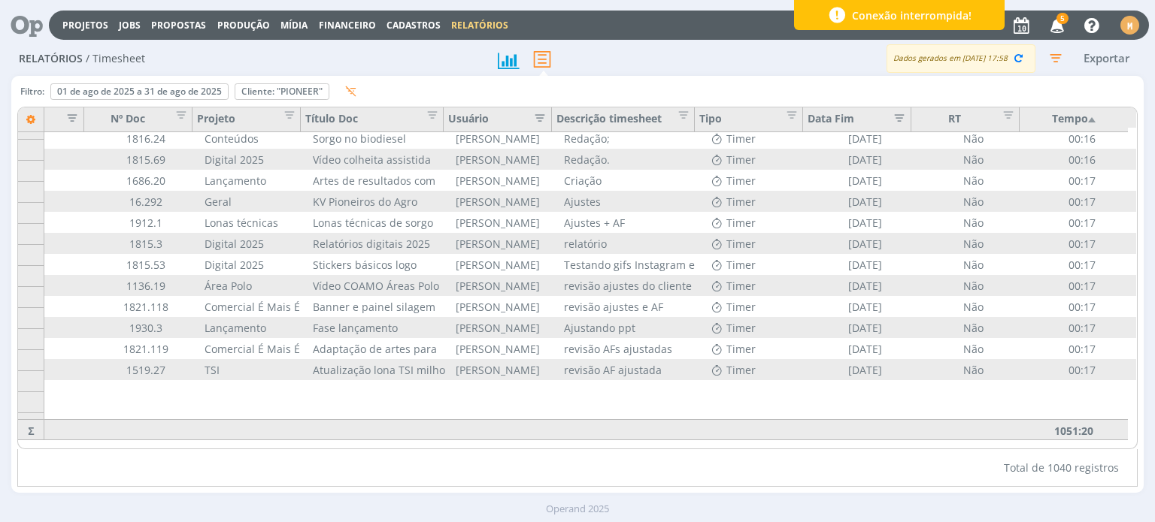
scroll to position [3760, 68]
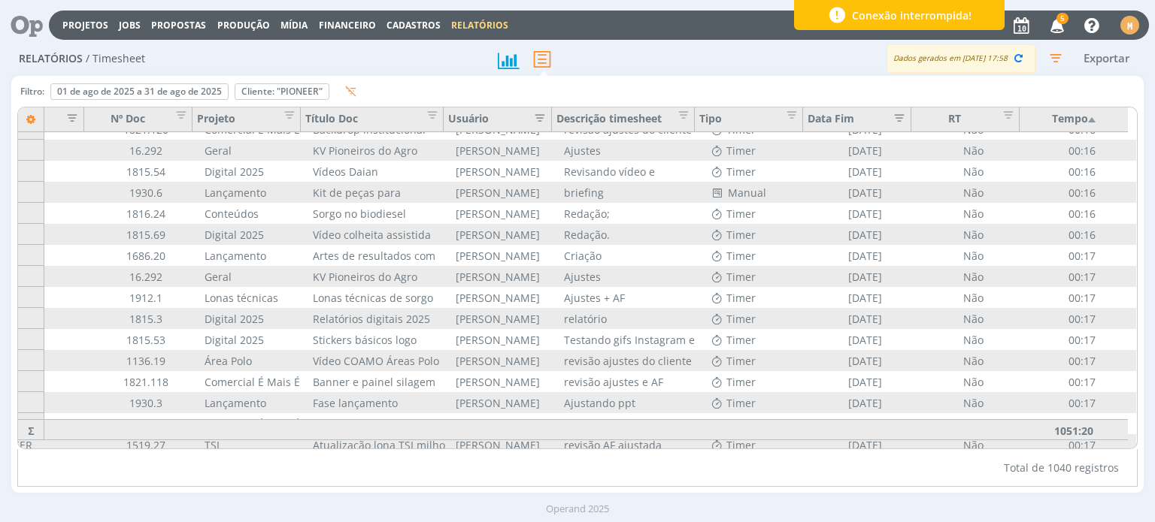
click at [1080, 126] on div "Tempo" at bounding box center [1073, 120] width 109 height 25
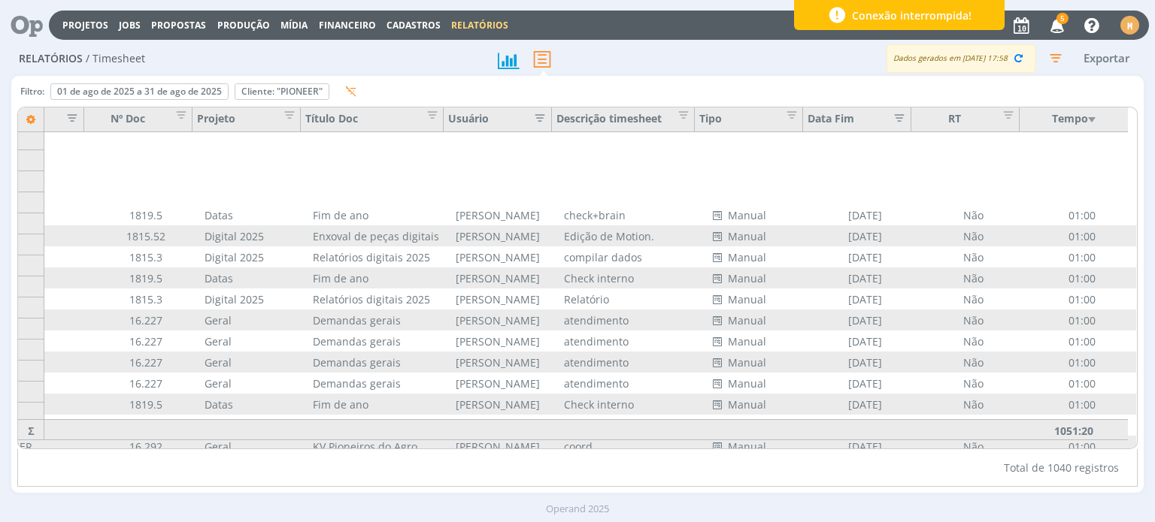
scroll to position [6991, 68]
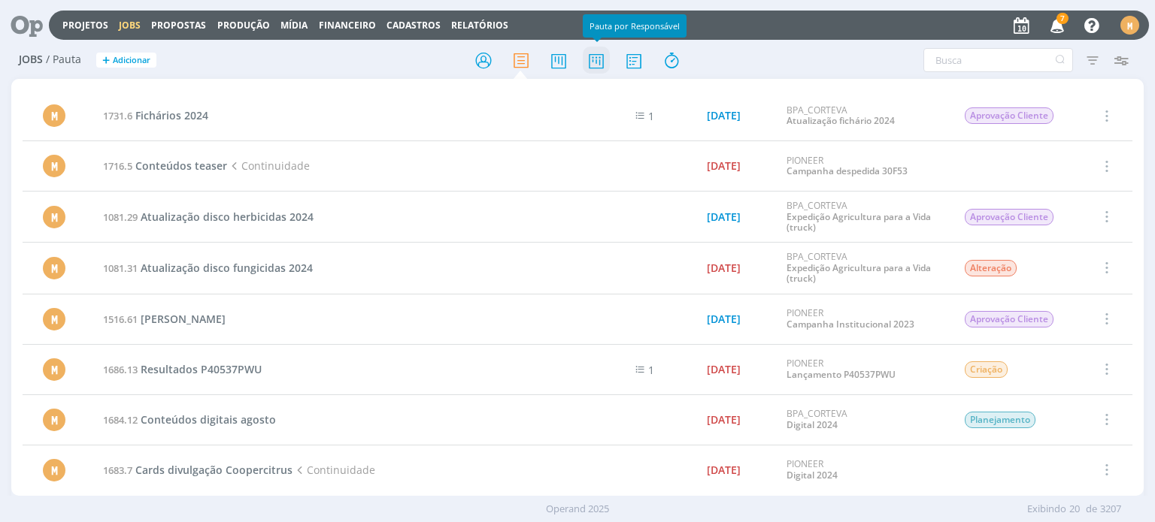
click at [593, 65] on icon at bounding box center [596, 60] width 27 height 29
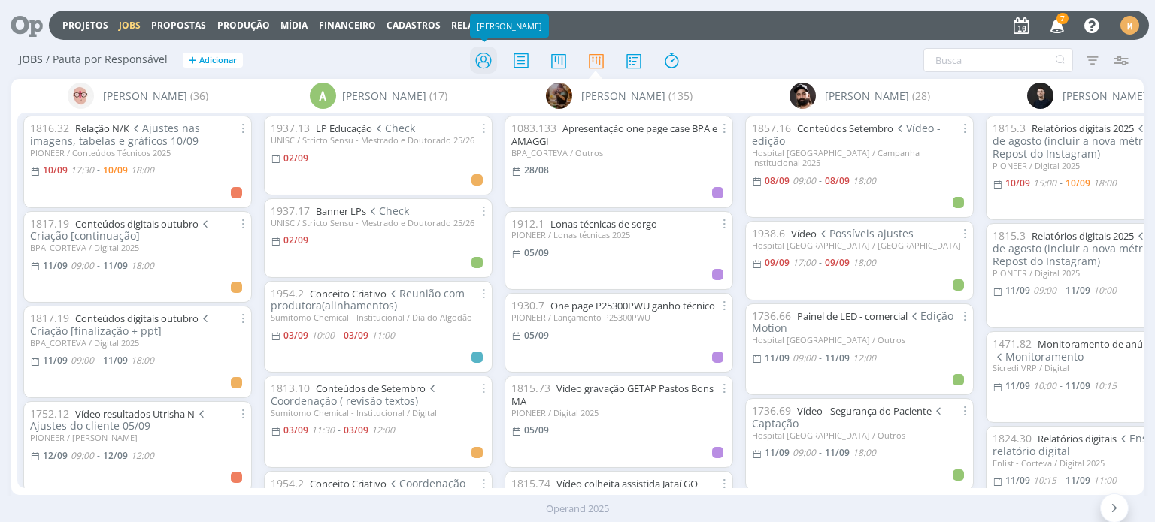
click at [487, 68] on icon at bounding box center [483, 60] width 27 height 29
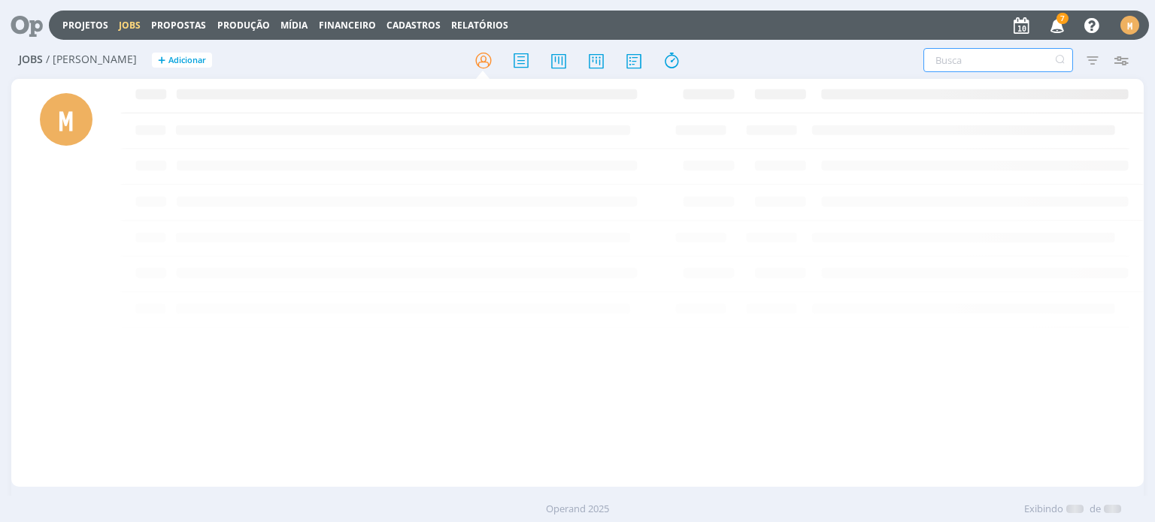
click at [954, 64] on input "text" at bounding box center [998, 60] width 150 height 24
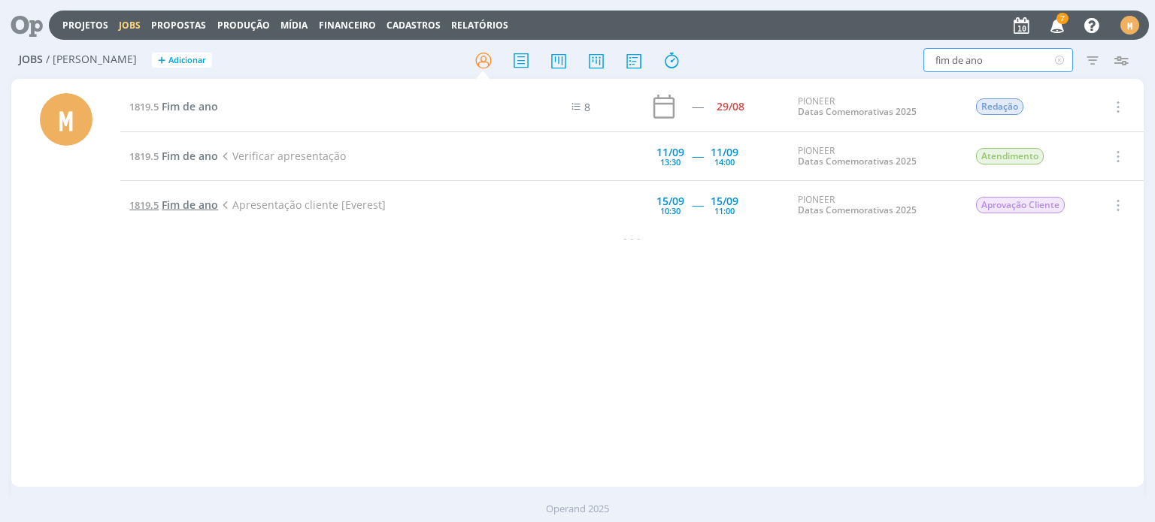
type input "fim de ano"
click at [204, 203] on span "Fim de ano" at bounding box center [190, 205] width 56 height 14
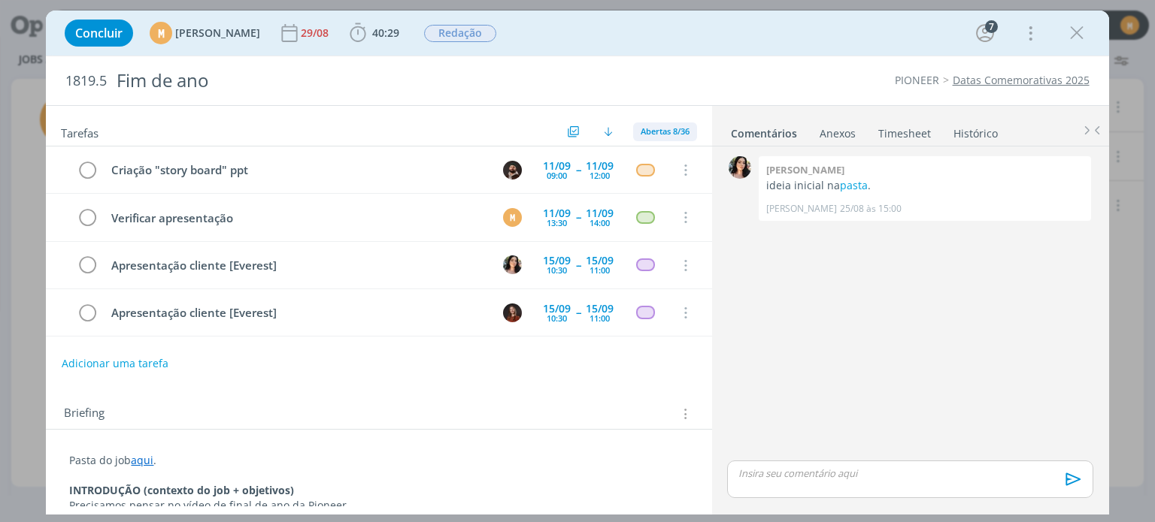
click at [650, 124] on div "Abertas 8/36" at bounding box center [665, 132] width 64 height 19
click at [662, 185] on span "Concluídas 28" at bounding box center [674, 190] width 62 height 14
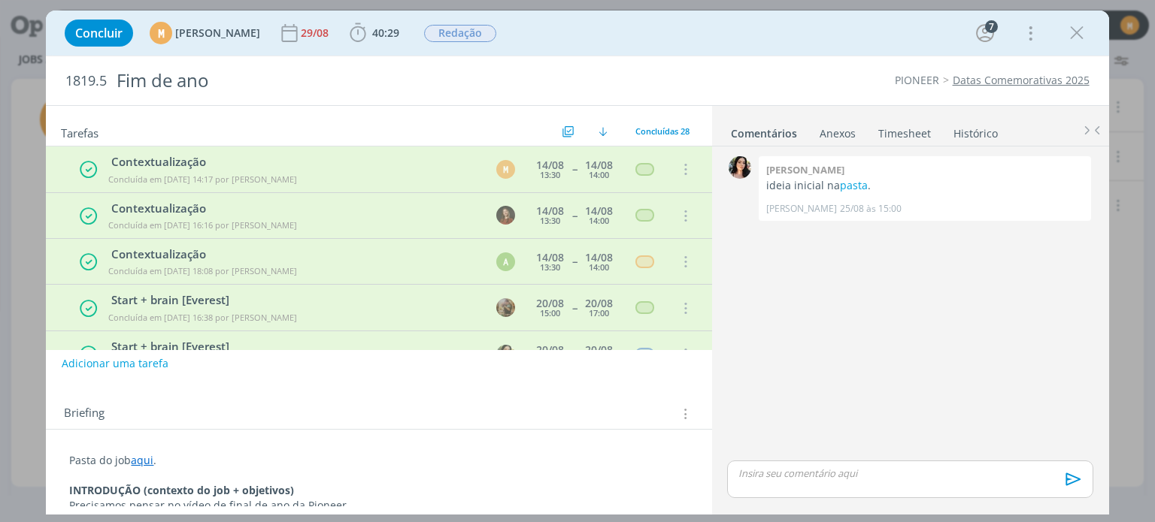
click at [898, 126] on link "Timesheet" at bounding box center [904, 131] width 54 height 22
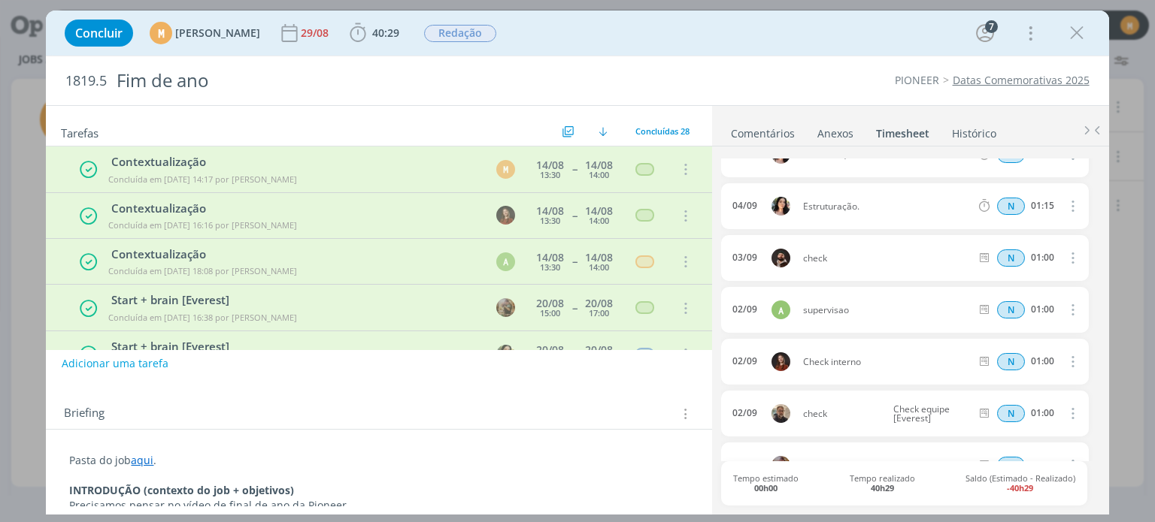
scroll to position [192, 0]
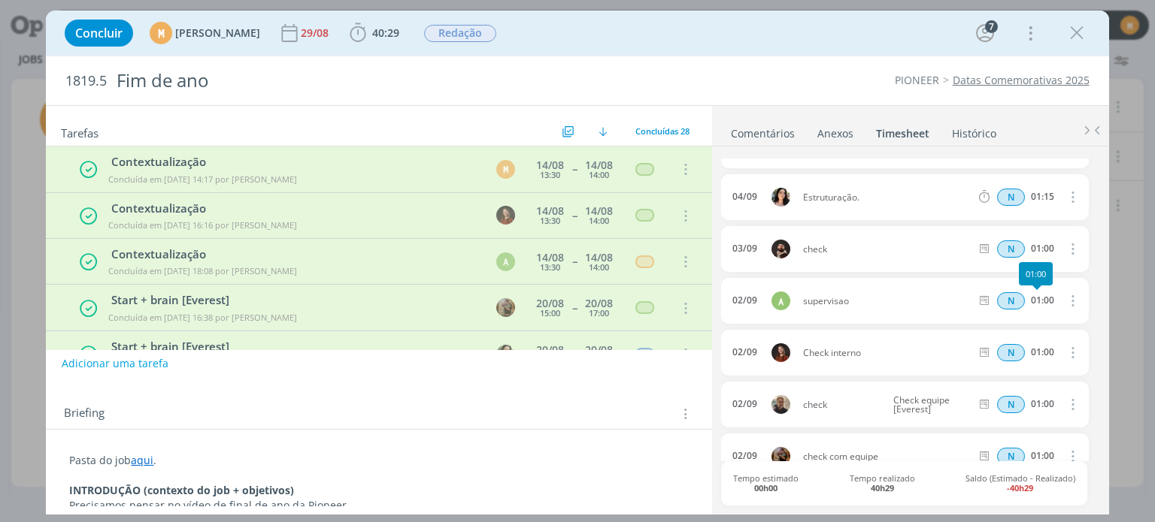
click at [1042, 298] on div "01:00" at bounding box center [1042, 300] width 23 height 11
click at [1063, 307] on icon "dialog" at bounding box center [1071, 301] width 17 height 18
click at [1027, 346] on link "Editar" at bounding box center [1029, 350] width 119 height 24
click at [1034, 300] on input "01:00" at bounding box center [1041, 301] width 32 height 17
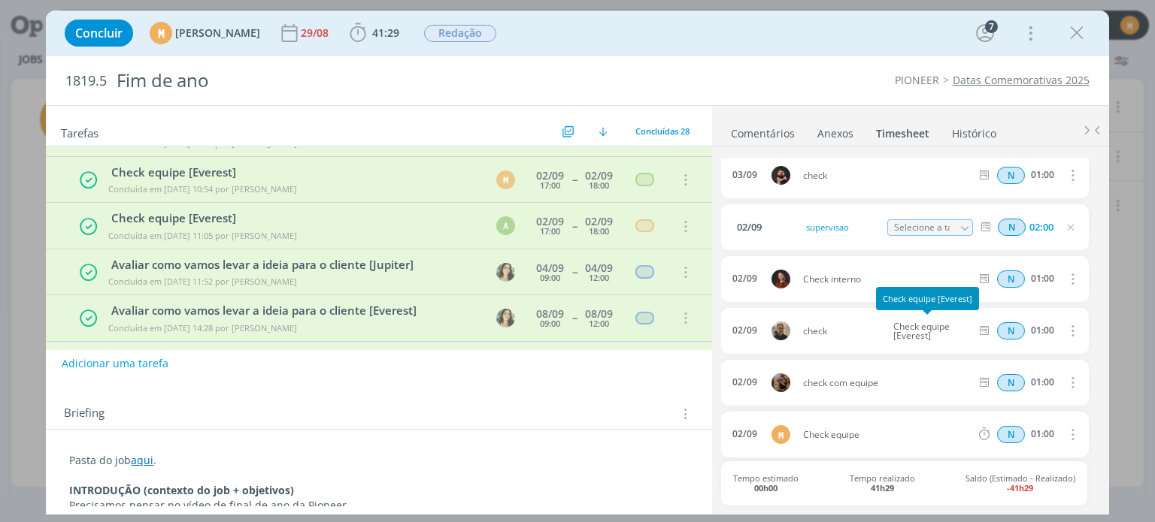
scroll to position [267, 0]
drag, startPoint x: 1048, startPoint y: 226, endPoint x: 1016, endPoint y: 218, distance: 32.5
click at [1016, 218] on div "N 02:00" at bounding box center [1075, 226] width 204 height 19
type input "01:00"
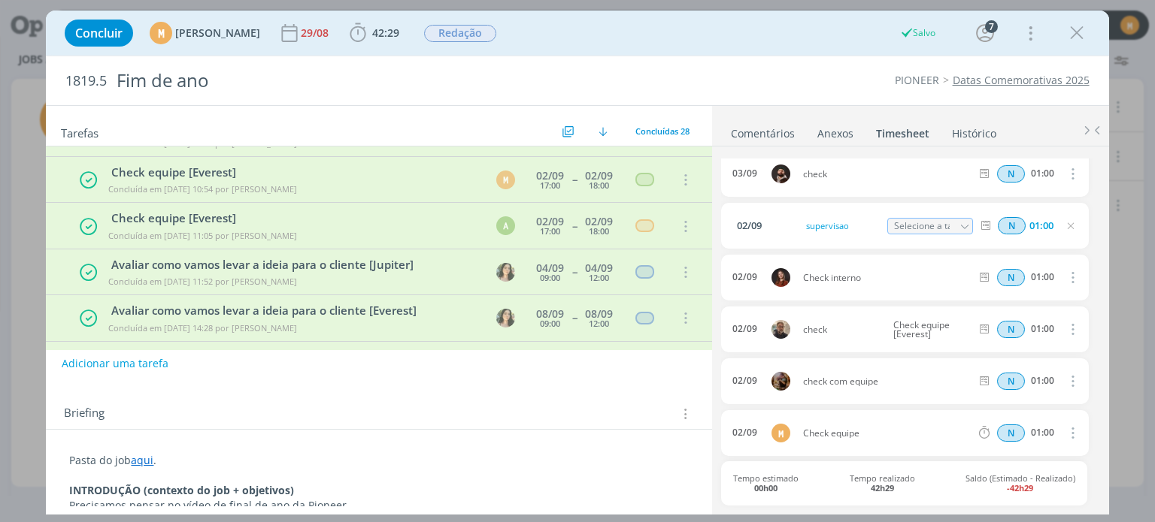
click at [1065, 225] on icon "dialog" at bounding box center [1070, 226] width 12 height 12
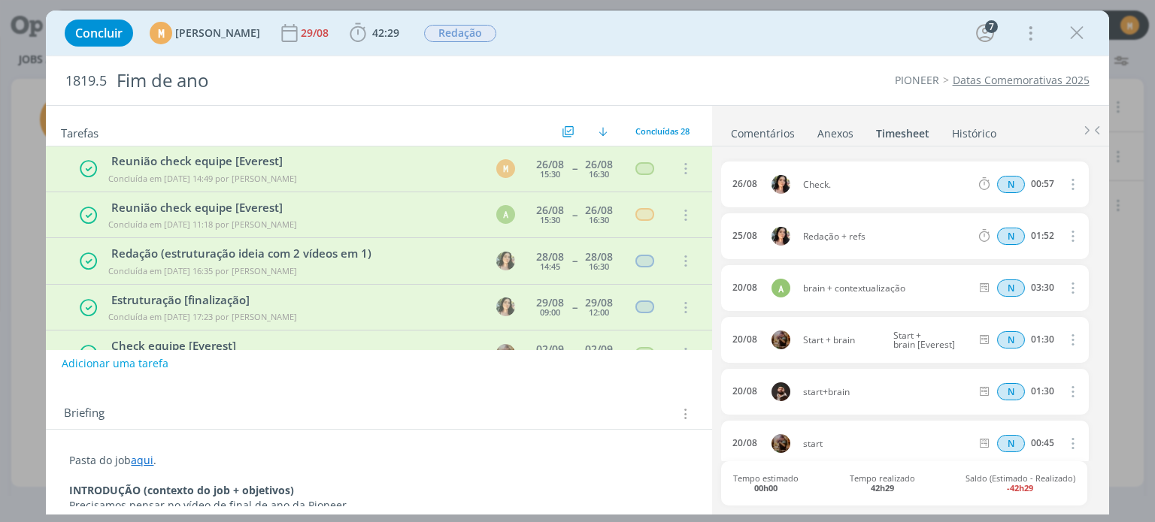
scroll to position [1244, 0]
click at [1066, 290] on icon "dialog" at bounding box center [1071, 286] width 17 height 18
click at [1043, 327] on link "Editar" at bounding box center [1029, 335] width 119 height 24
drag, startPoint x: 1052, startPoint y: 282, endPoint x: 995, endPoint y: 282, distance: 57.9
click at [995, 282] on div "N 03:30" at bounding box center [1075, 286] width 204 height 19
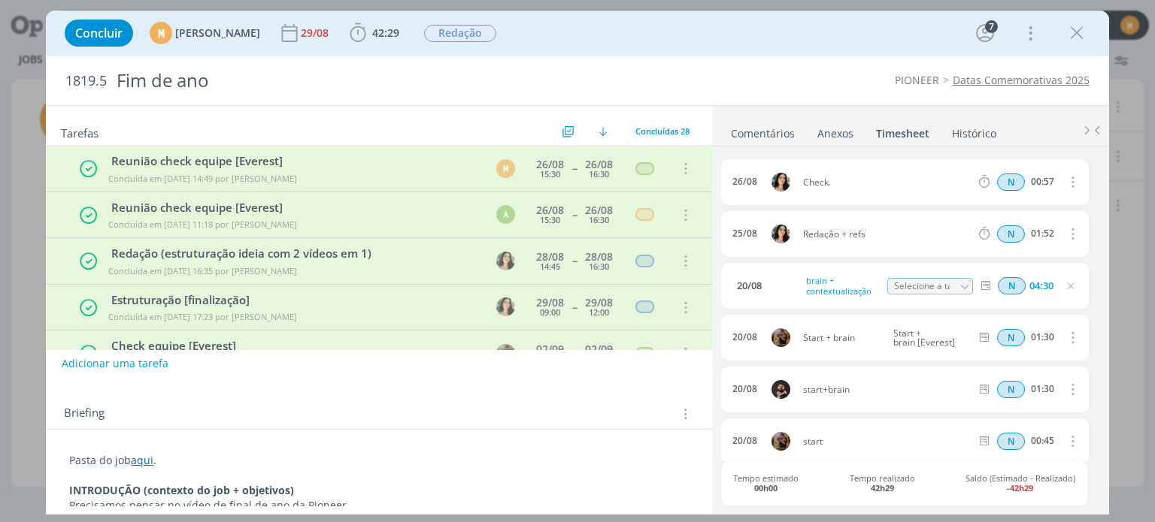
type input "04:30"
click at [1064, 289] on icon "dialog" at bounding box center [1070, 286] width 12 height 12
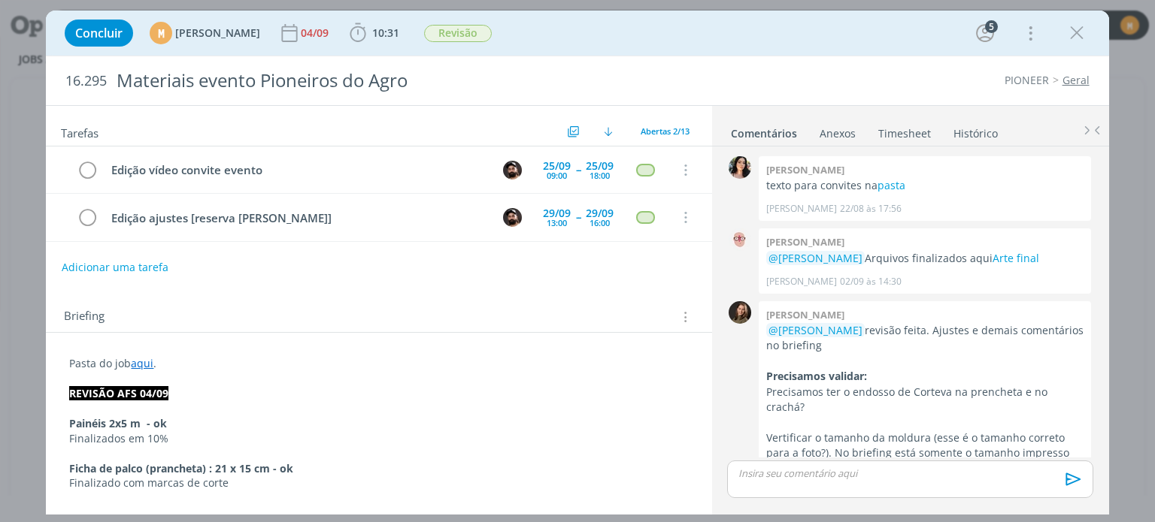
scroll to position [515, 0]
